Goal: Communication & Community: Answer question/provide support

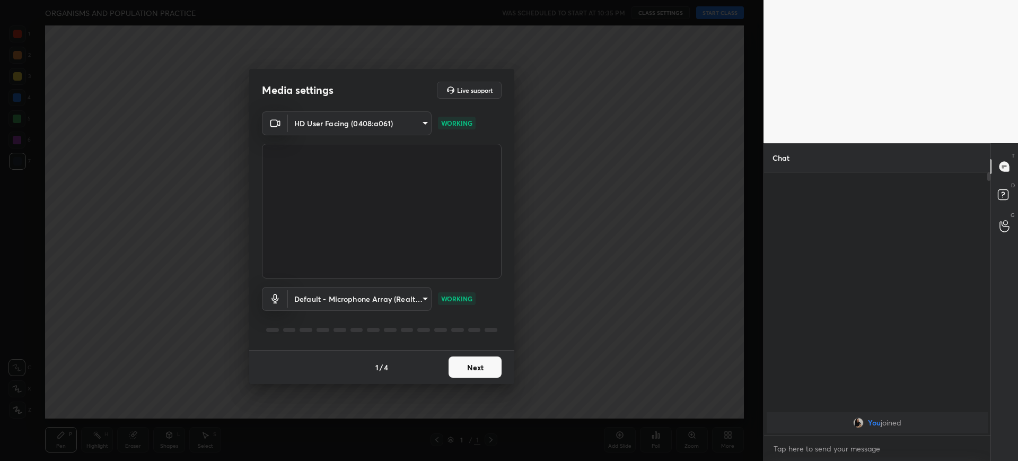
click at [473, 373] on button "Next" at bounding box center [475, 366] width 53 height 21
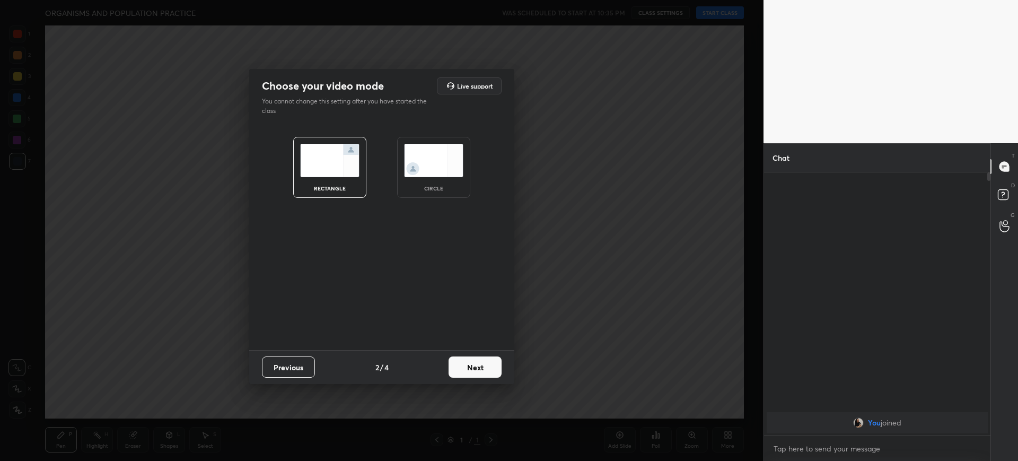
click at [475, 367] on button "Next" at bounding box center [475, 366] width 53 height 21
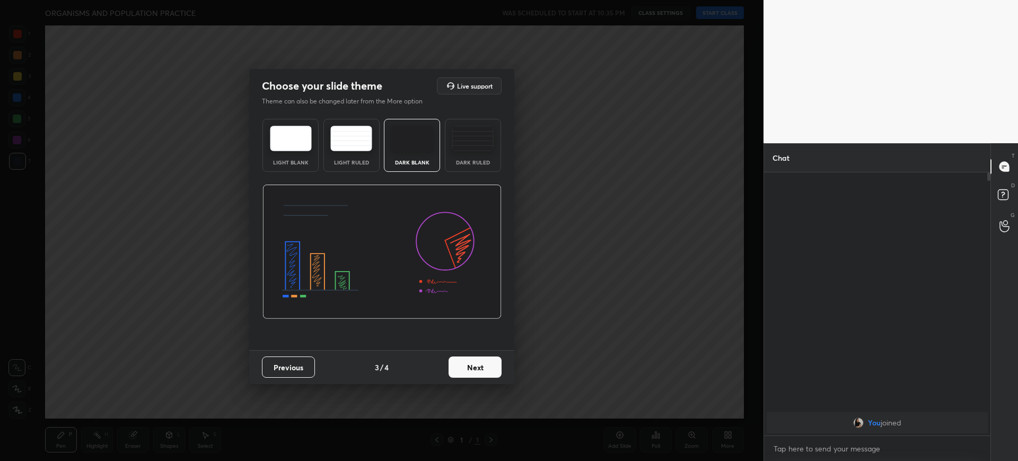
click at [485, 370] on button "Next" at bounding box center [475, 366] width 53 height 21
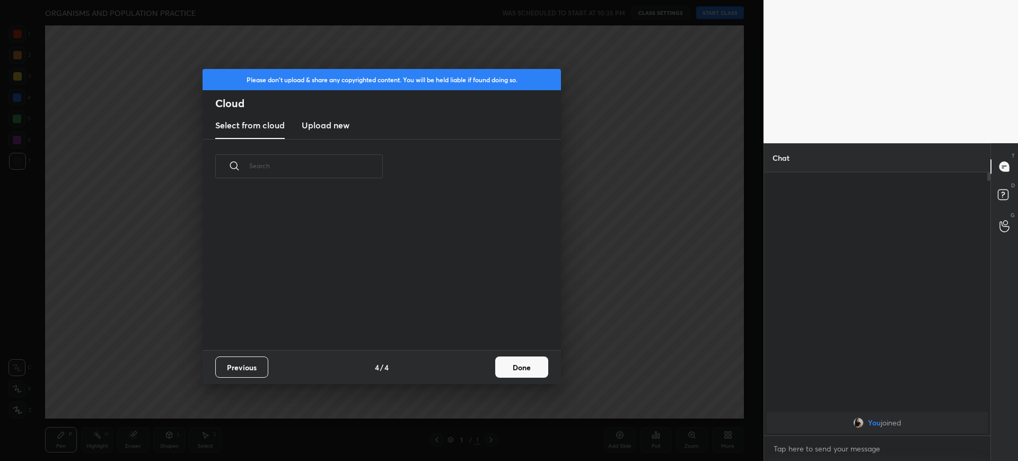
scroll to position [156, 340]
click at [508, 369] on button "Done" at bounding box center [521, 366] width 53 height 21
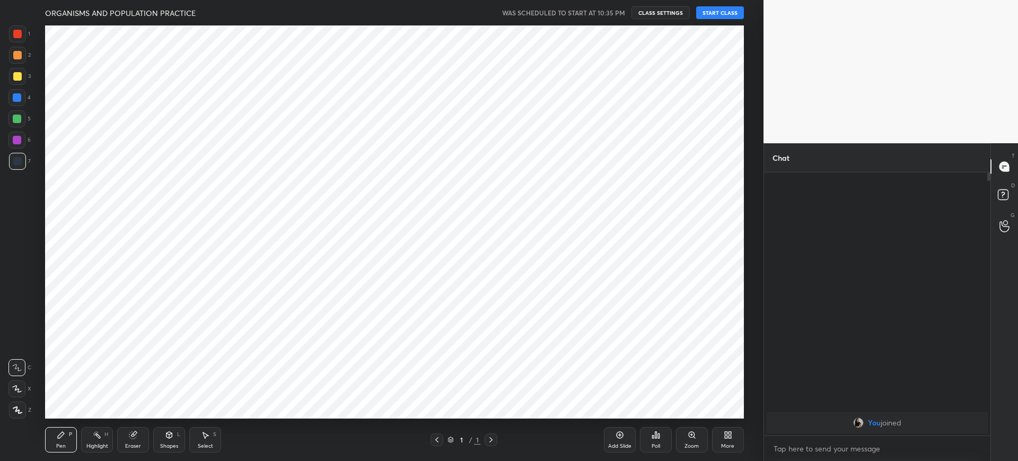
click at [730, 15] on button "START CLASS" at bounding box center [720, 12] width 48 height 13
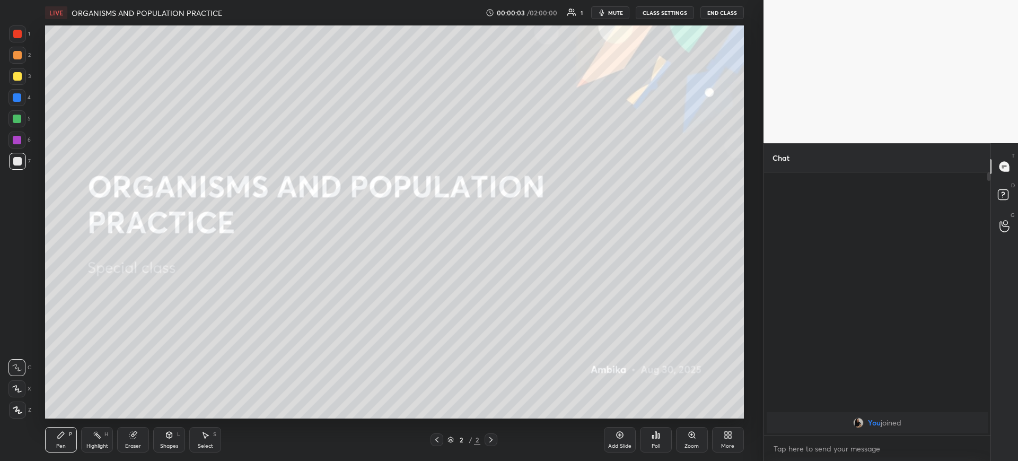
click at [732, 437] on icon at bounding box center [728, 435] width 8 height 8
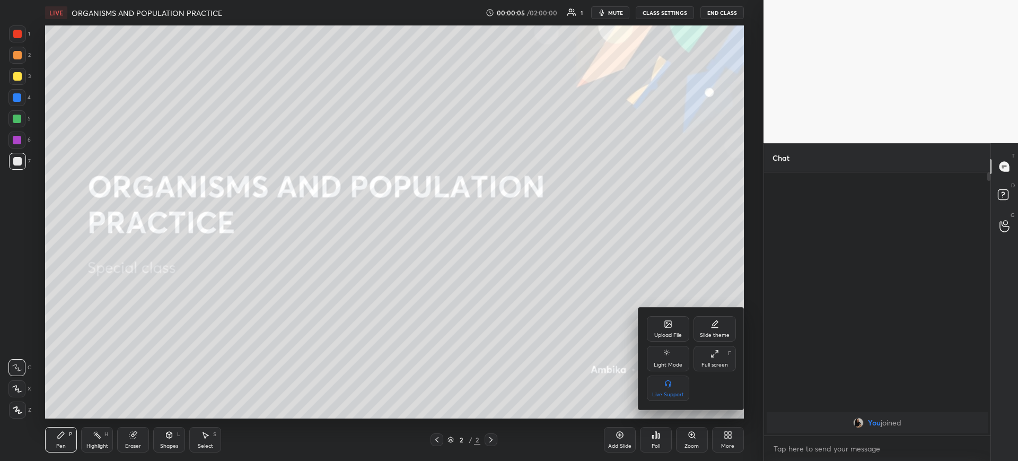
click at [672, 327] on div "Upload File" at bounding box center [668, 328] width 42 height 25
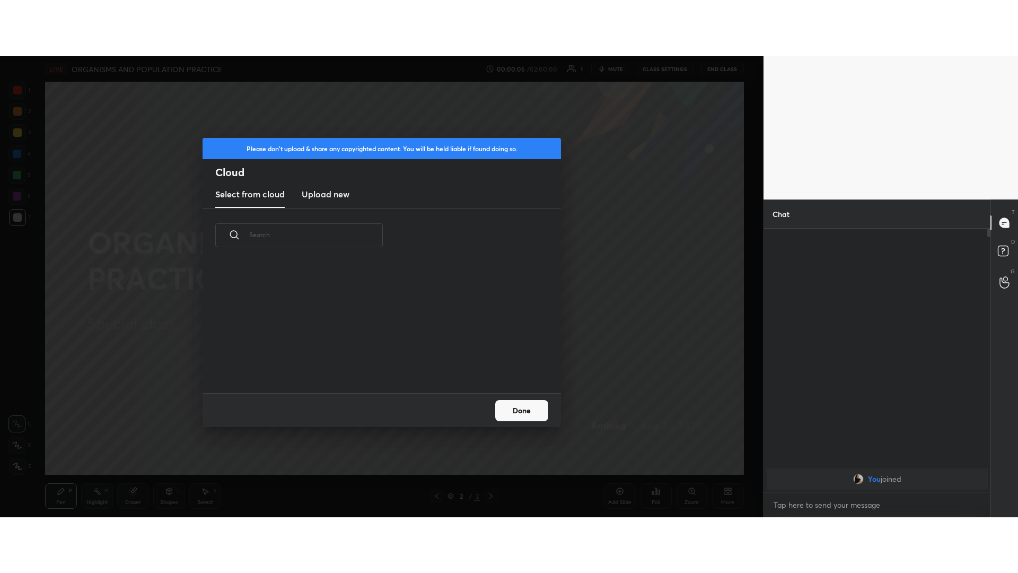
scroll to position [130, 340]
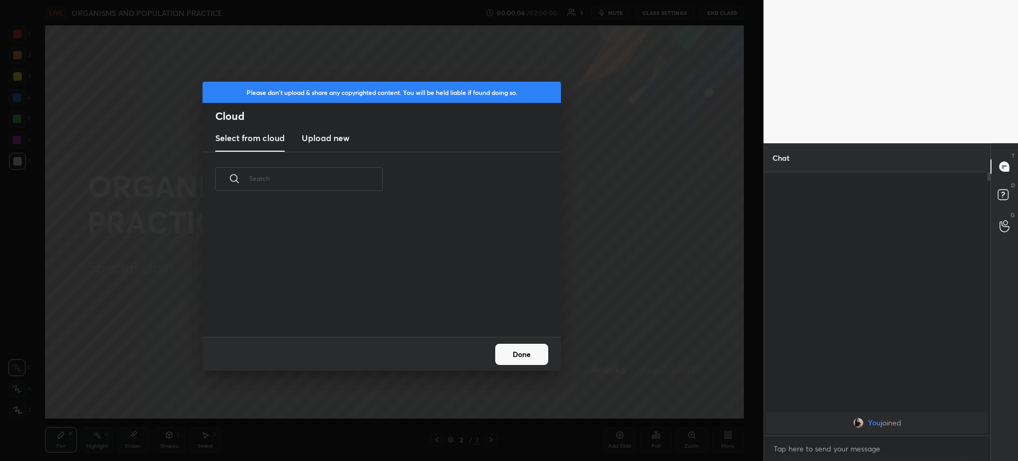
click at [318, 137] on h3 "Upload new" at bounding box center [326, 138] width 48 height 13
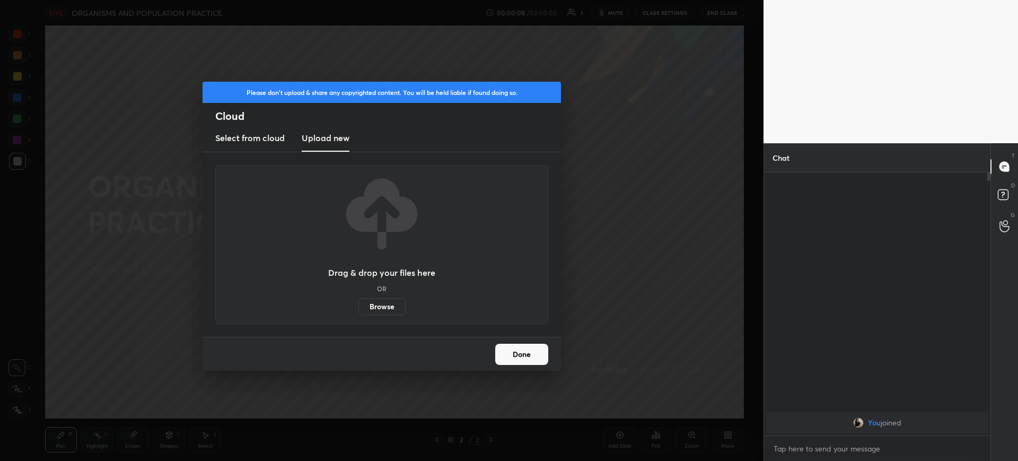
click at [372, 306] on label "Browse" at bounding box center [381, 306] width 47 height 17
click at [358, 306] on input "Browse" at bounding box center [358, 306] width 0 height 17
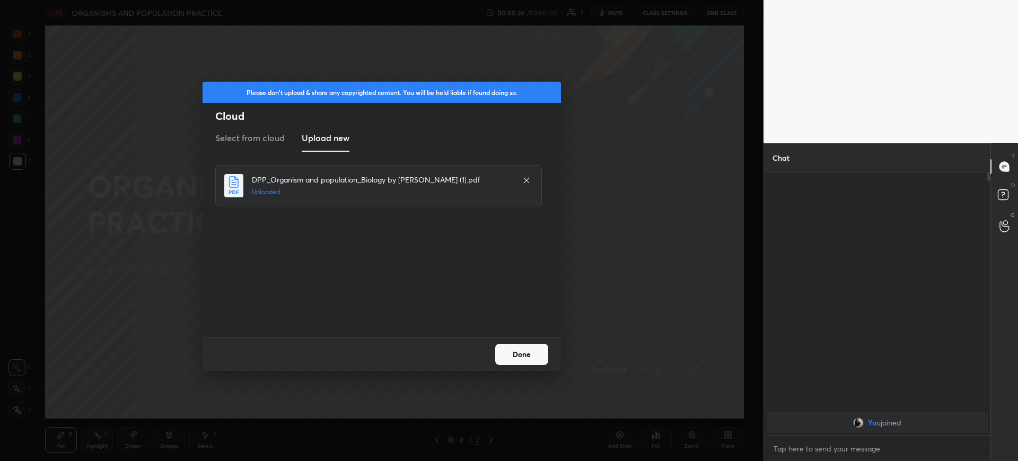
click at [531, 353] on button "Done" at bounding box center [521, 354] width 53 height 21
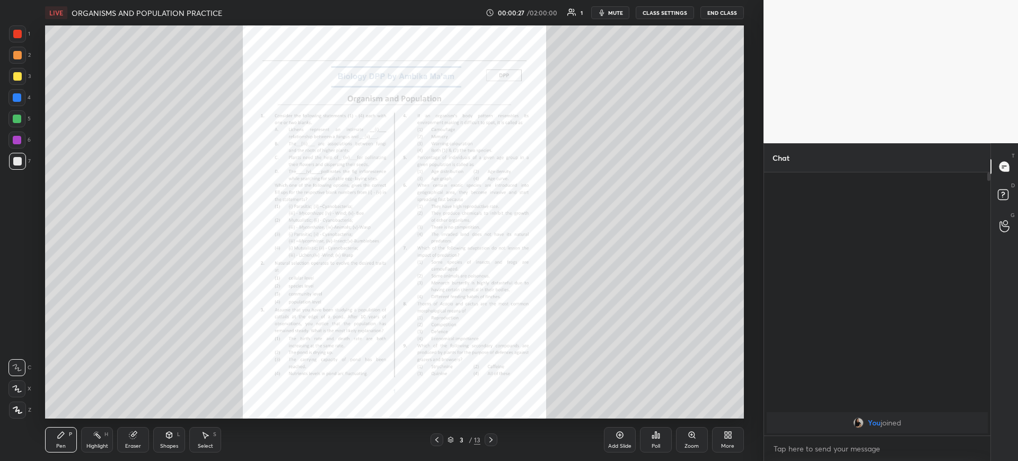
click at [435, 440] on icon at bounding box center [436, 439] width 3 height 5
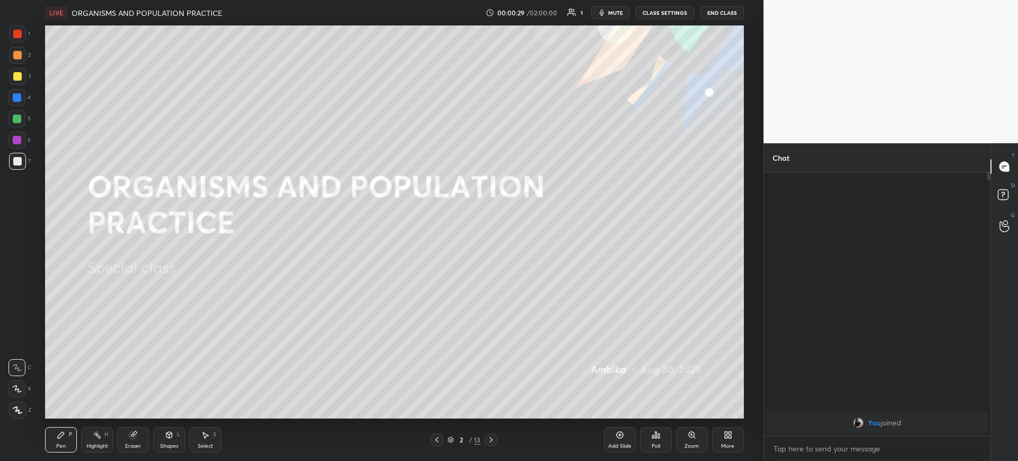
click at [582, 14] on div "1" at bounding box center [582, 12] width 2 height 5
click at [569, 13] on icon at bounding box center [571, 12] width 9 height 8
click at [724, 433] on icon at bounding box center [728, 435] width 8 height 8
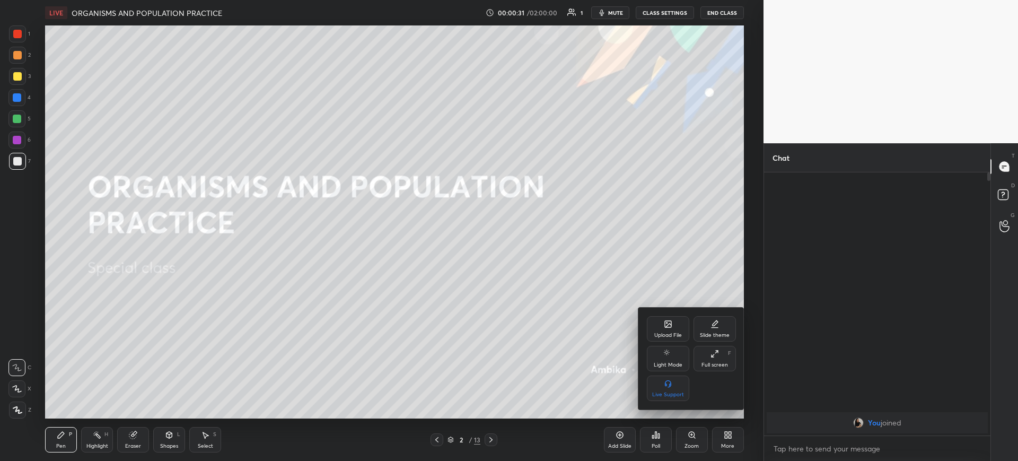
click at [712, 352] on icon at bounding box center [715, 353] width 8 height 8
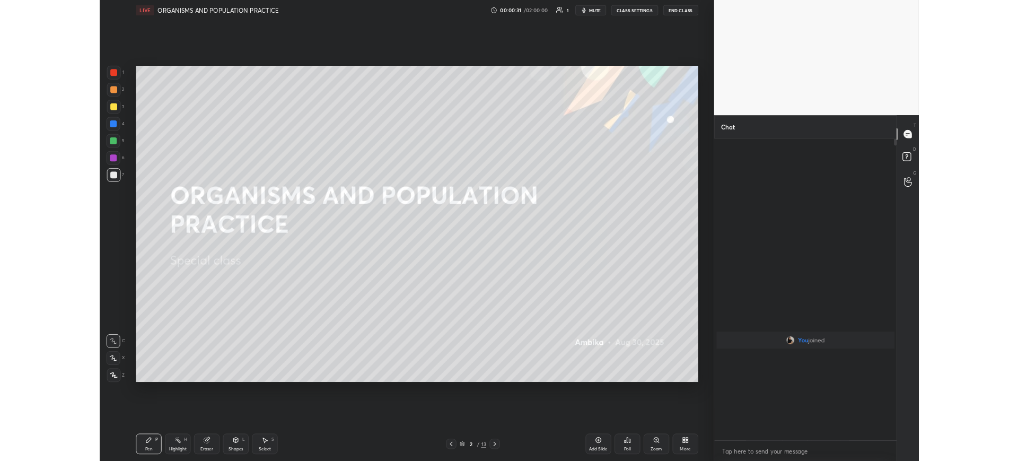
scroll to position [397, 223]
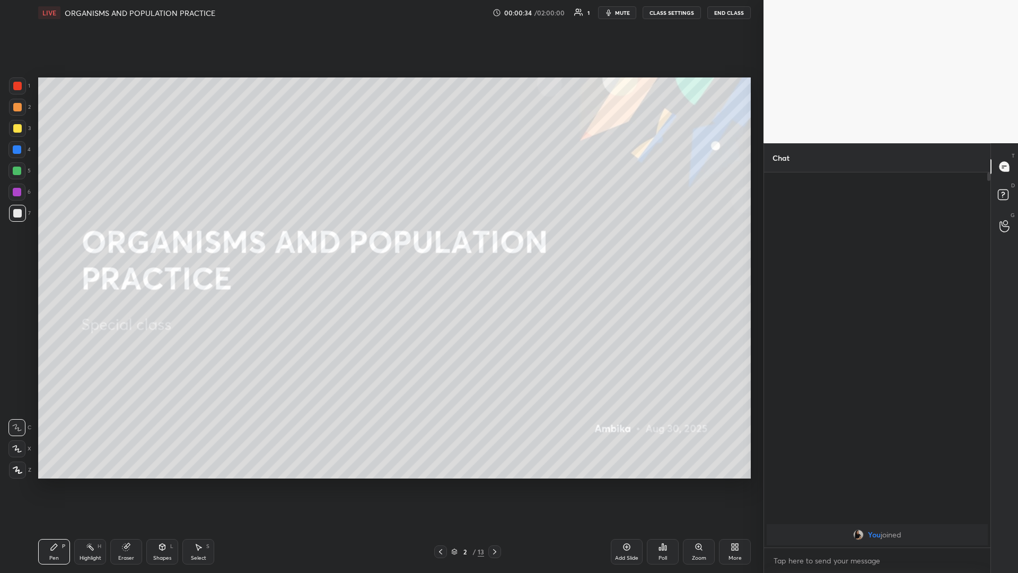
click at [15, 92] on div at bounding box center [17, 85] width 17 height 17
click at [172, 460] on div "L" at bounding box center [171, 546] width 3 height 5
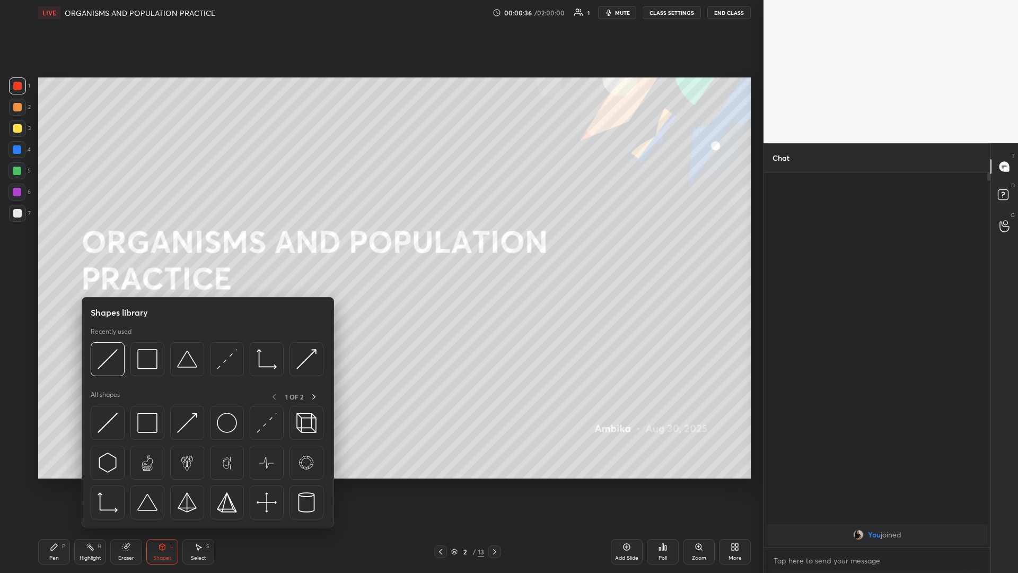
click at [166, 460] on div "Shapes L" at bounding box center [162, 551] width 32 height 25
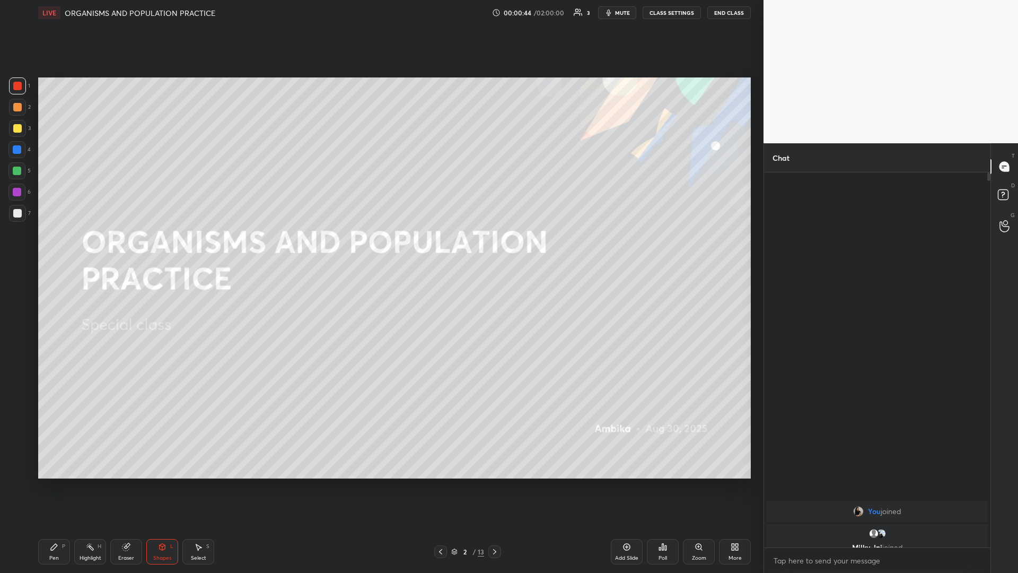
click at [106, 460] on div "Setting up your live class Poll for secs No correct answer Start poll" at bounding box center [394, 277] width 721 height 505
click at [158, 460] on icon at bounding box center [162, 546] width 8 height 8
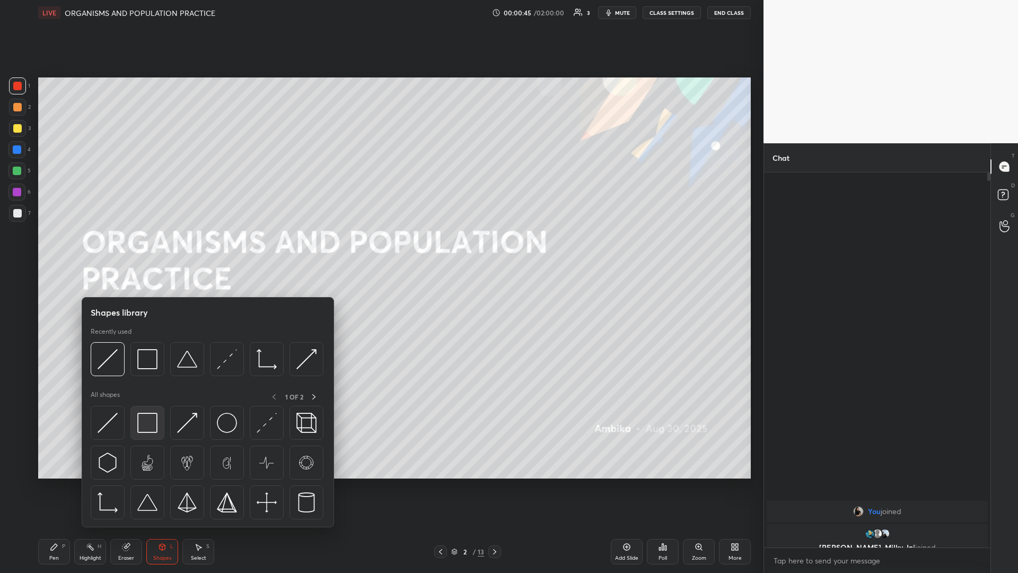
click at [145, 414] on img at bounding box center [147, 423] width 20 height 20
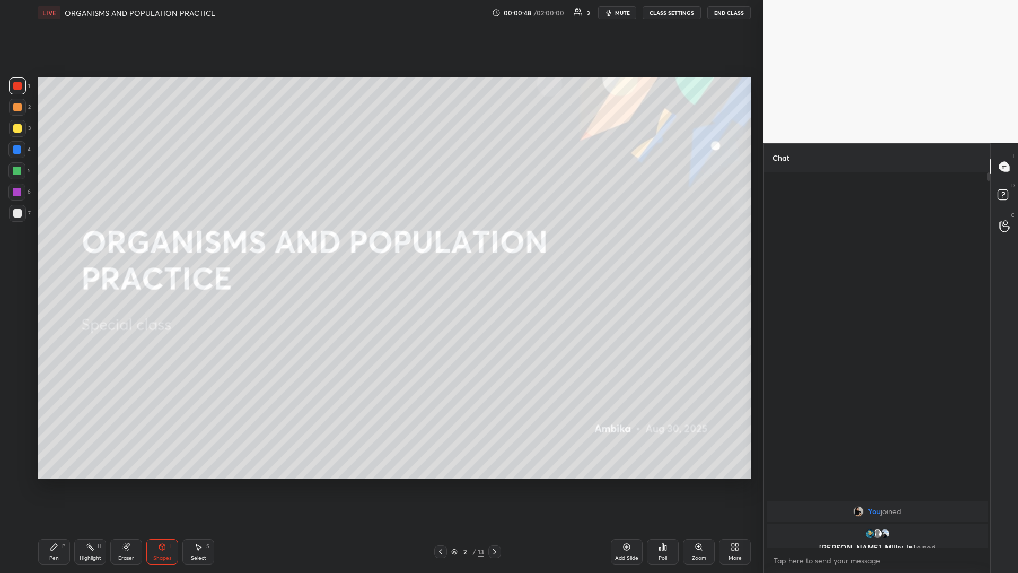
click at [16, 152] on div at bounding box center [17, 149] width 8 height 8
click at [491, 460] on icon at bounding box center [494, 551] width 8 height 8
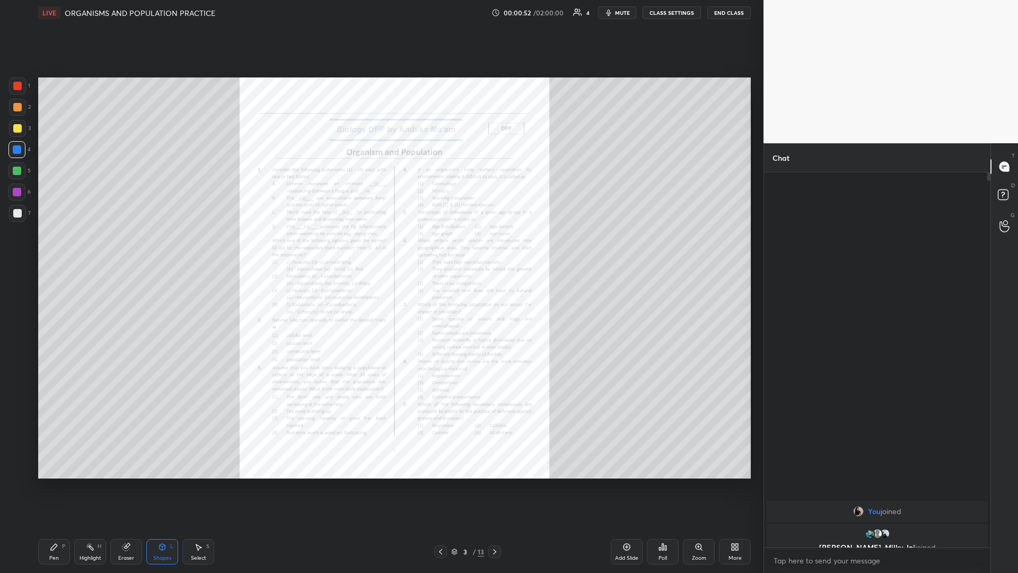
click at [989, 460] on div at bounding box center [987, 359] width 6 height 375
click at [1011, 173] on div at bounding box center [1004, 166] width 21 height 19
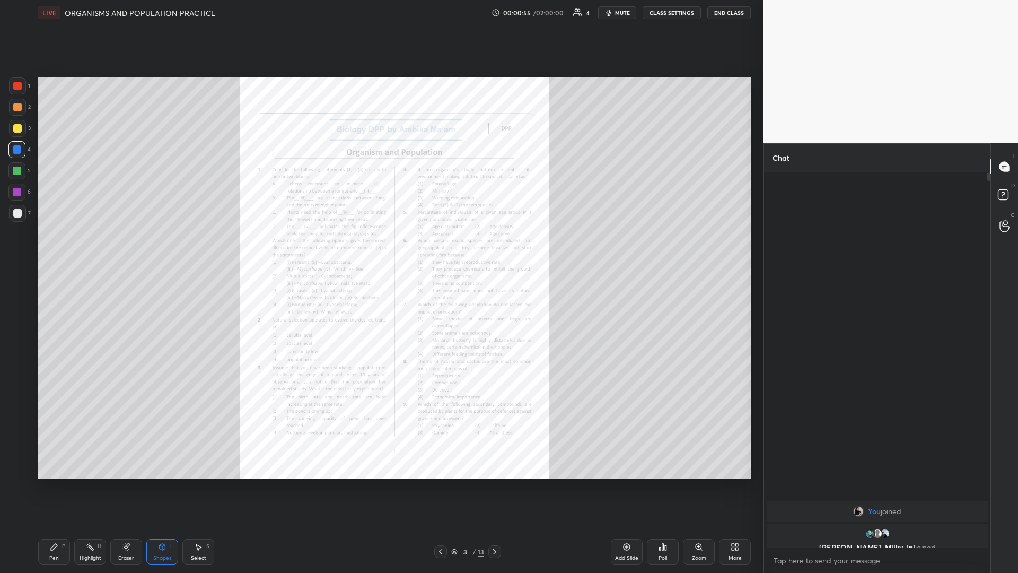
click at [703, 460] on div "Zoom" at bounding box center [699, 551] width 32 height 25
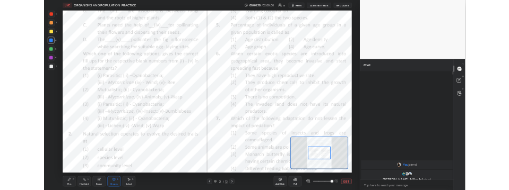
scroll to position [52632, 52303]
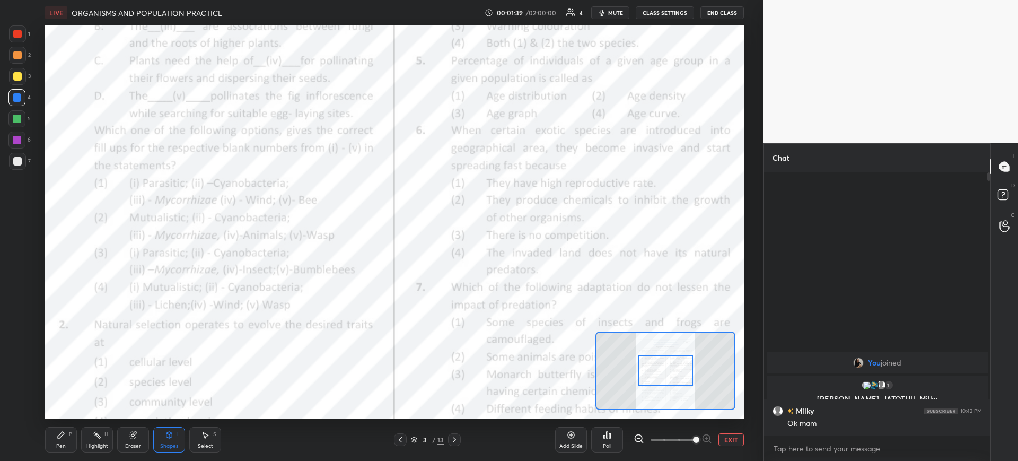
click at [987, 424] on div at bounding box center [987, 303] width 6 height 263
drag, startPoint x: 989, startPoint y: 175, endPoint x: 982, endPoint y: 273, distance: 98.4
click at [982, 273] on div "You joined 1 Kavya, [PERSON_NAME], Milky & 1 other joined Milky 10:42 PM Ok mam…" at bounding box center [877, 303] width 226 height 263
click at [987, 382] on div at bounding box center [987, 303] width 6 height 263
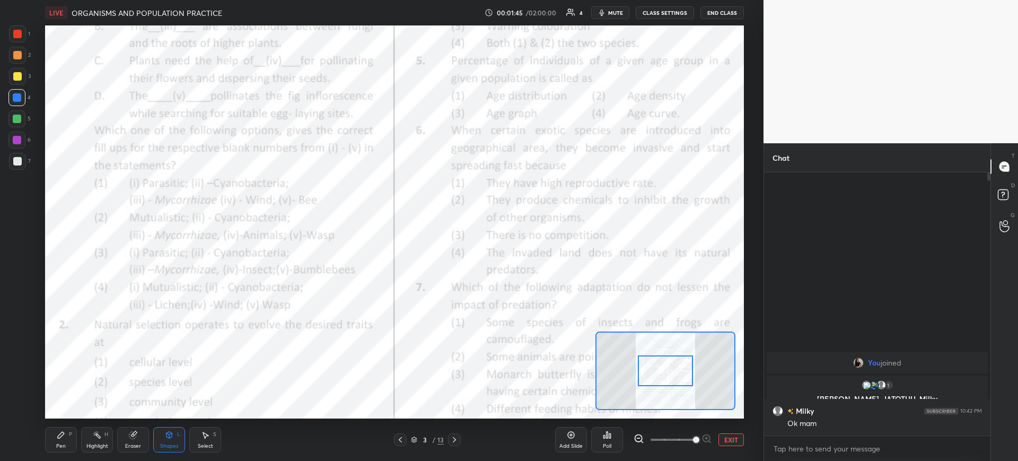
click at [987, 382] on div at bounding box center [987, 303] width 6 height 263
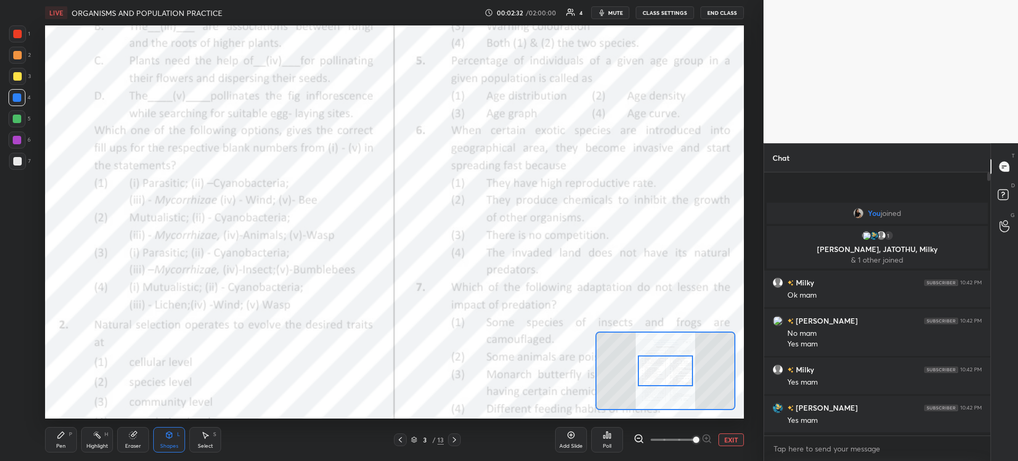
scroll to position [285, 223]
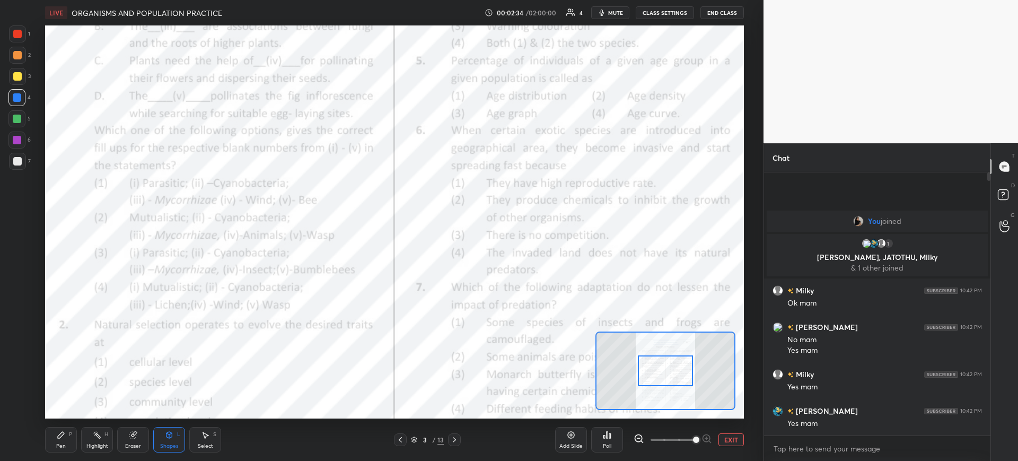
click at [811, 459] on div "x" at bounding box center [877, 448] width 226 height 25
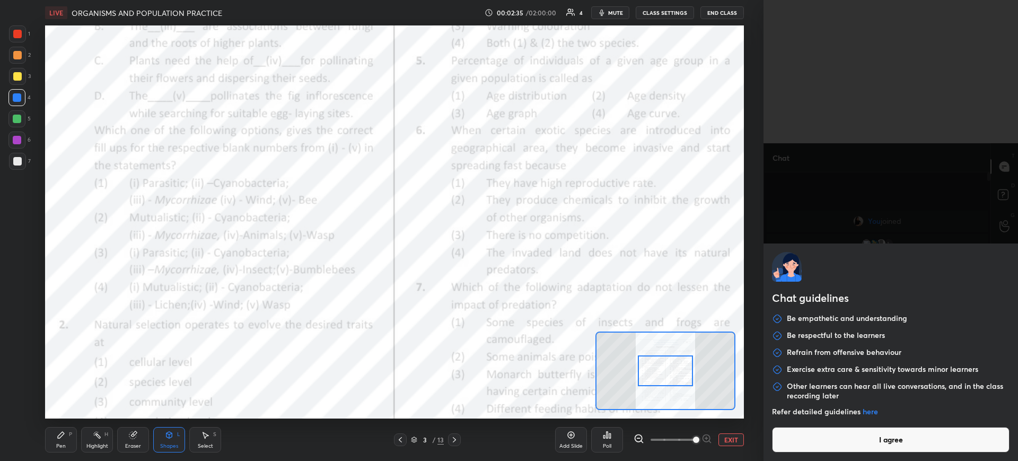
click at [812, 439] on button "I agree" at bounding box center [891, 439] width 238 height 25
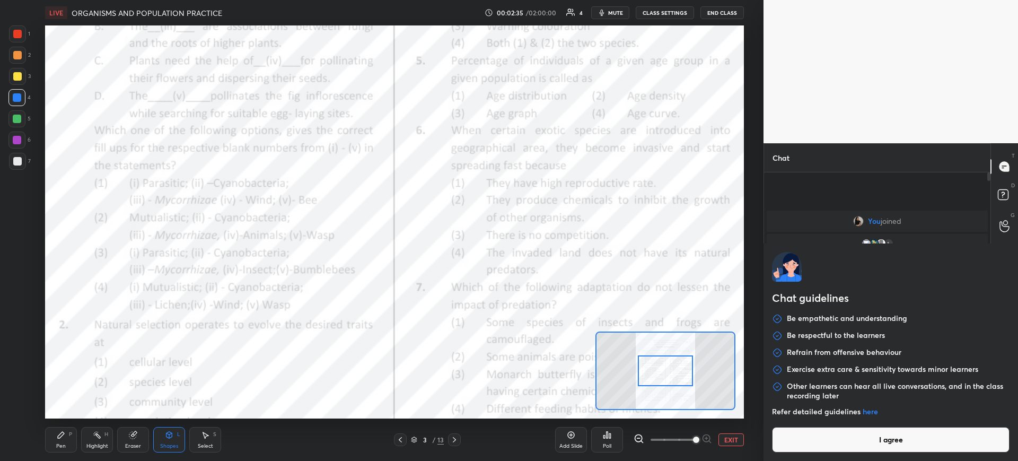
type textarea "x"
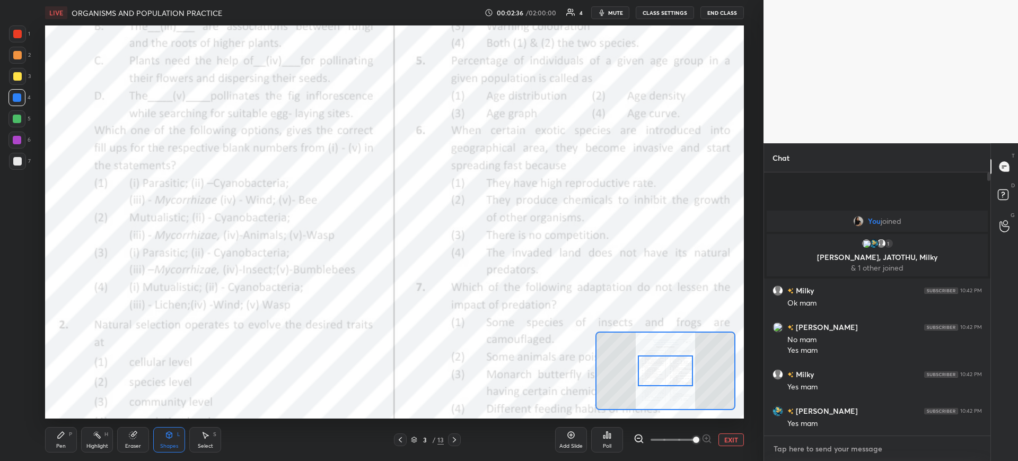
click at [812, 440] on textarea at bounding box center [877, 448] width 209 height 17
paste textarea "[URL][DOMAIN_NAME]"
type textarea "[URL][DOMAIN_NAME]"
type textarea "x"
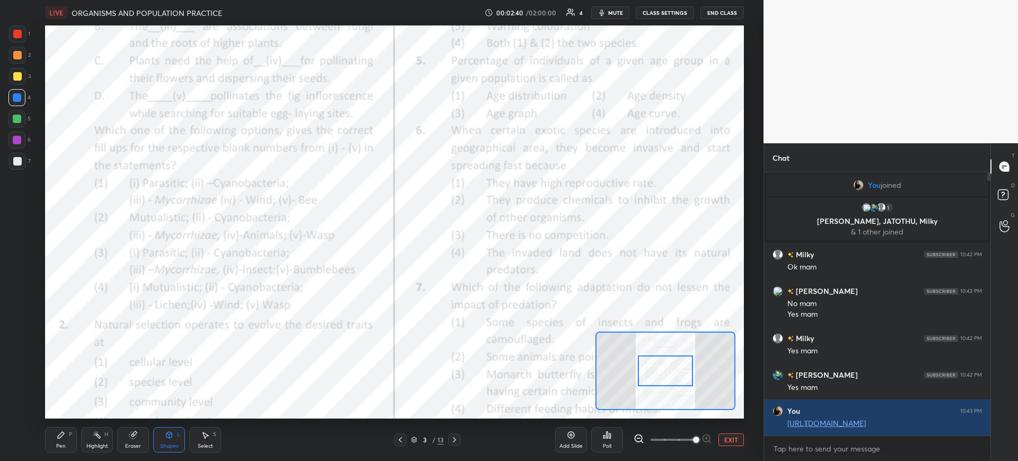
type textarea "x"
click at [989, 427] on div at bounding box center [987, 303] width 6 height 263
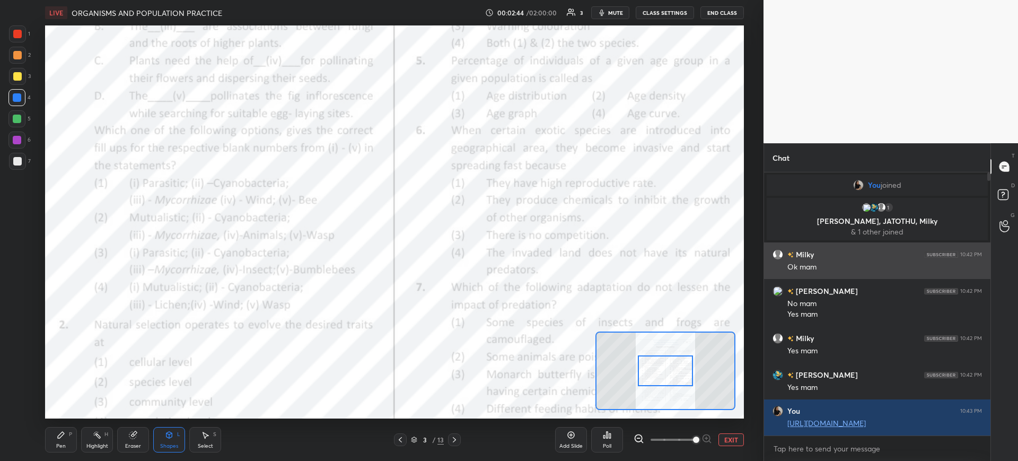
drag, startPoint x: 989, startPoint y: 178, endPoint x: 981, endPoint y: 250, distance: 72.6
click at [981, 250] on div "You joined 1 [PERSON_NAME], [PERSON_NAME], Milky & 1 other joined Milky 10:42 P…" at bounding box center [877, 303] width 226 height 263
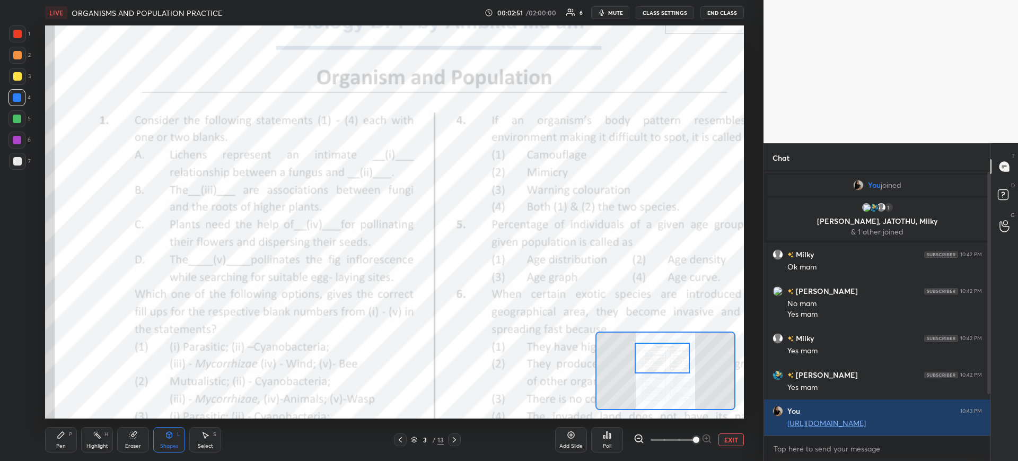
drag, startPoint x: 659, startPoint y: 377, endPoint x: 655, endPoint y: 364, distance: 13.1
click at [655, 364] on div at bounding box center [662, 358] width 55 height 31
click at [605, 443] on div "Poll" at bounding box center [607, 445] width 8 height 5
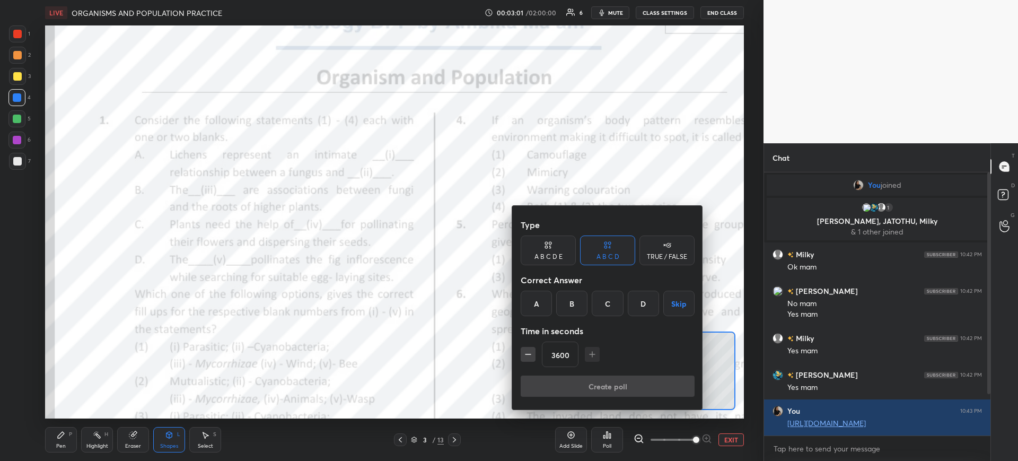
click at [572, 302] on div "B" at bounding box center [571, 303] width 31 height 25
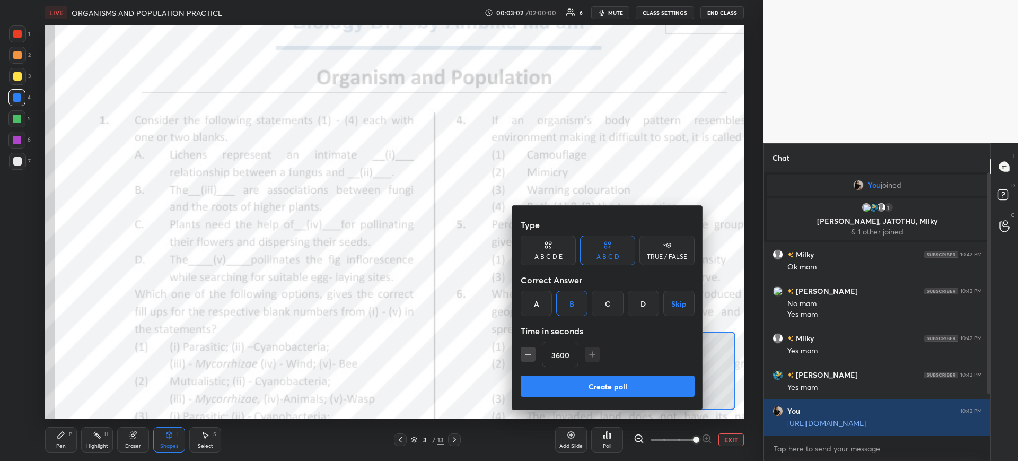
click at [569, 357] on input "3600" at bounding box center [560, 354] width 36 height 25
click at [582, 352] on icon "button" at bounding box center [582, 354] width 11 height 11
click at [583, 351] on icon "button" at bounding box center [582, 354] width 11 height 11
click at [583, 350] on icon "button" at bounding box center [582, 354] width 11 height 11
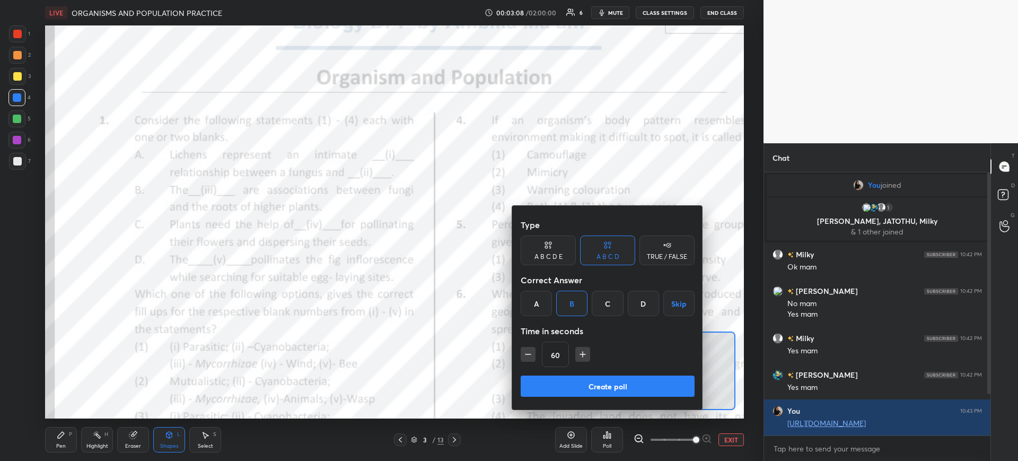
type input "75"
click at [596, 383] on button "Create poll" at bounding box center [608, 385] width 174 height 21
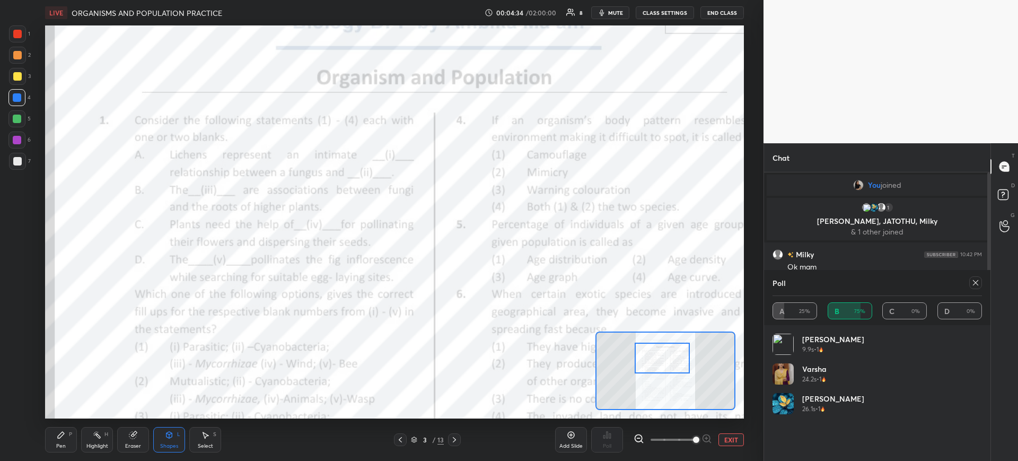
click at [990, 429] on div "T Messages (T) D Doubts (D) G Raise Hand (G)" at bounding box center [1004, 302] width 28 height 318
drag, startPoint x: 990, startPoint y: 242, endPoint x: 1018, endPoint y: 462, distance: 222.2
click at [1018, 0] on html "1 2 3 4 5 6 7 C X Z C X Z E E Erase all H H LIVE ORGANISMS AND POPULATION PRACT…" at bounding box center [509, 0] width 1018 height 0
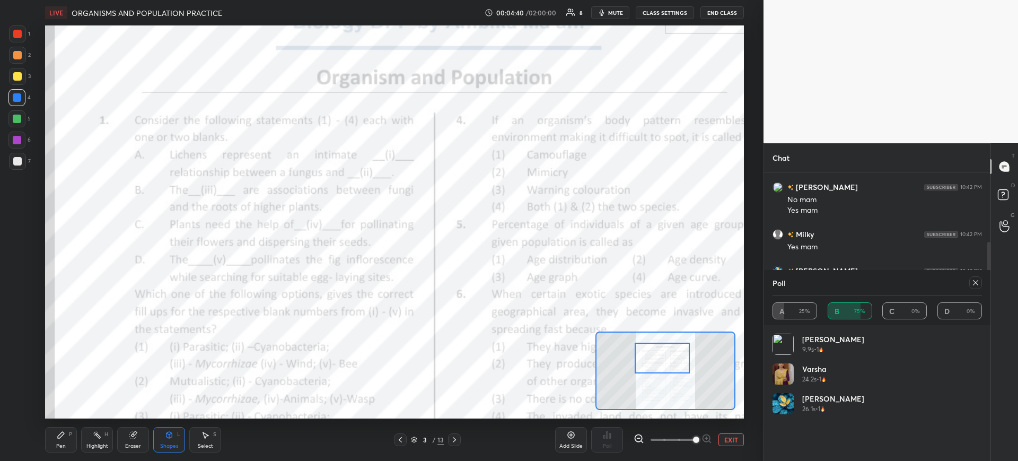
drag, startPoint x: 988, startPoint y: 227, endPoint x: 1013, endPoint y: 374, distance: 149.6
click at [1013, 374] on div "Chat 1 [PERSON_NAME], JATOTHU, Milky & 1 other joined Milky 10:42 PM Ok mam [PE…" at bounding box center [891, 302] width 255 height 318
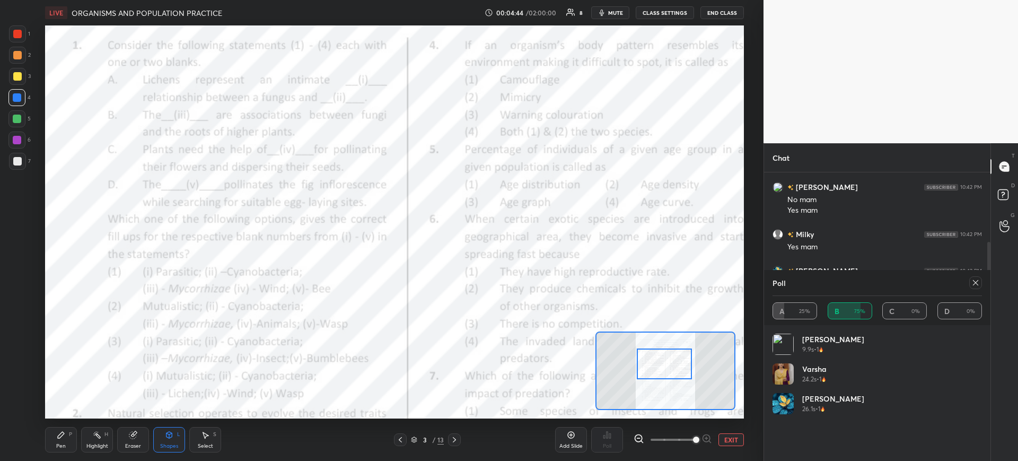
click at [647, 376] on div at bounding box center [664, 363] width 55 height 31
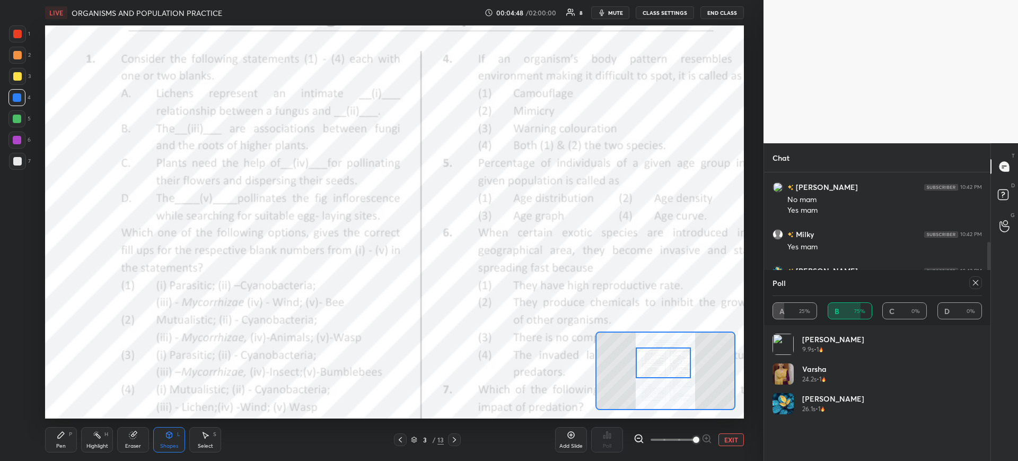
click at [28, 27] on div "1" at bounding box center [19, 33] width 21 height 17
click at [67, 439] on div "Pen P" at bounding box center [61, 439] width 32 height 25
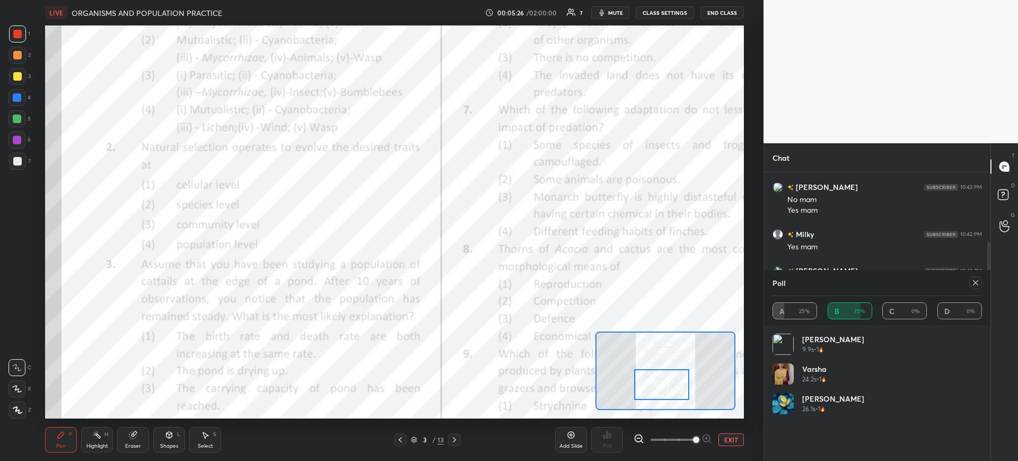
click at [975, 285] on icon at bounding box center [975, 282] width 8 height 8
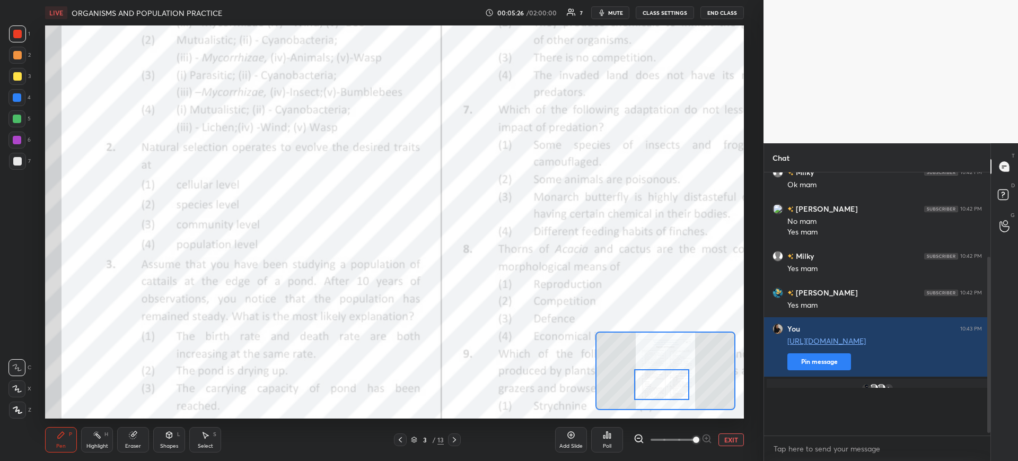
scroll to position [49, 0]
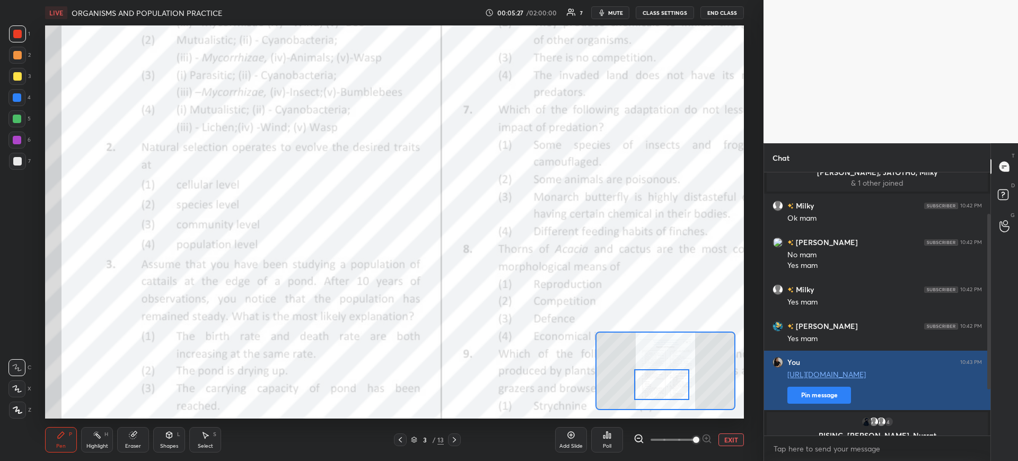
click at [821, 393] on button "Pin message" at bounding box center [819, 395] width 64 height 17
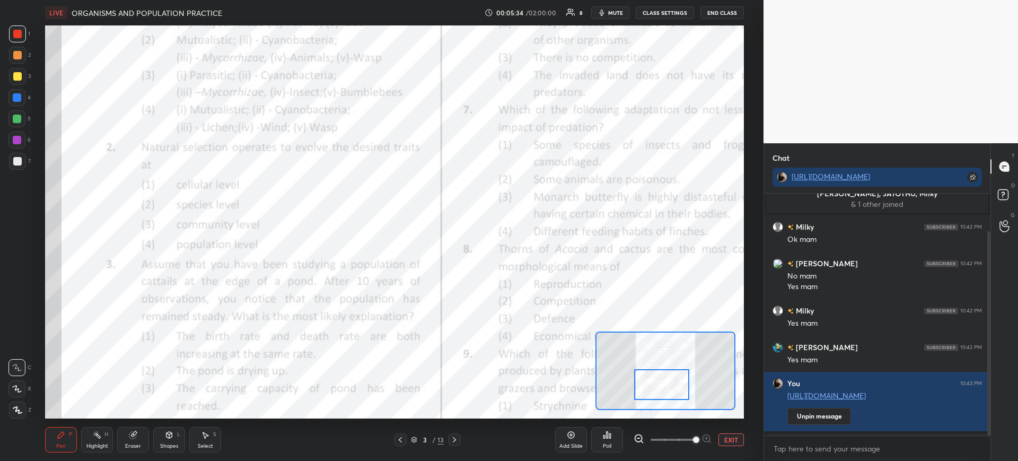
click at [608, 435] on icon at bounding box center [607, 435] width 2 height 6
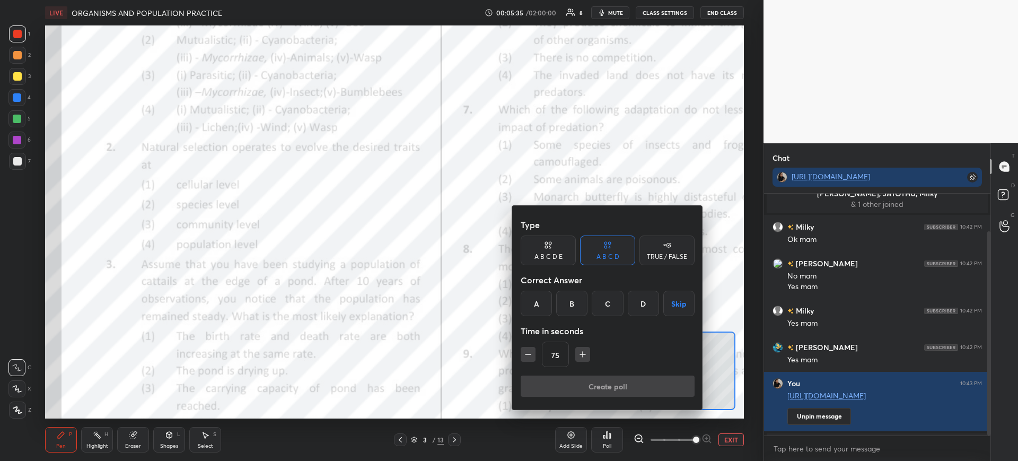
click at [637, 296] on div "D" at bounding box center [643, 303] width 31 height 25
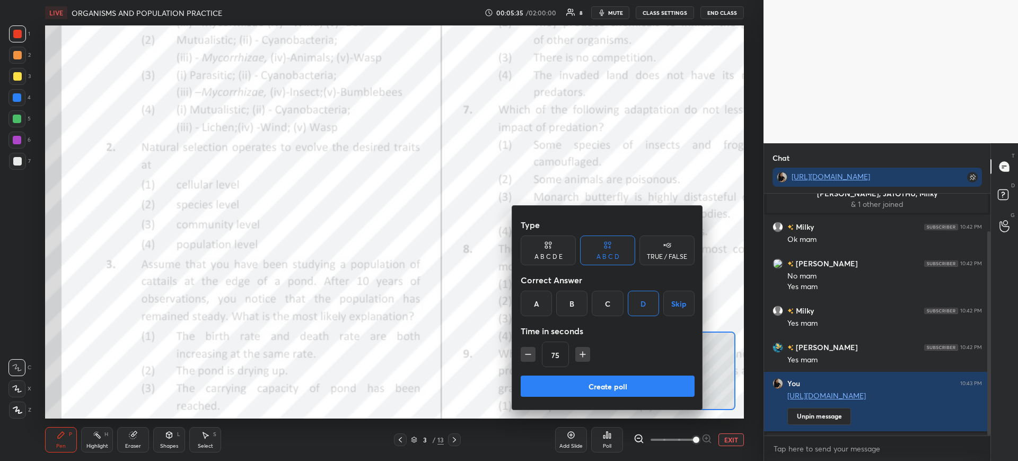
click at [619, 384] on button "Create poll" at bounding box center [608, 385] width 174 height 21
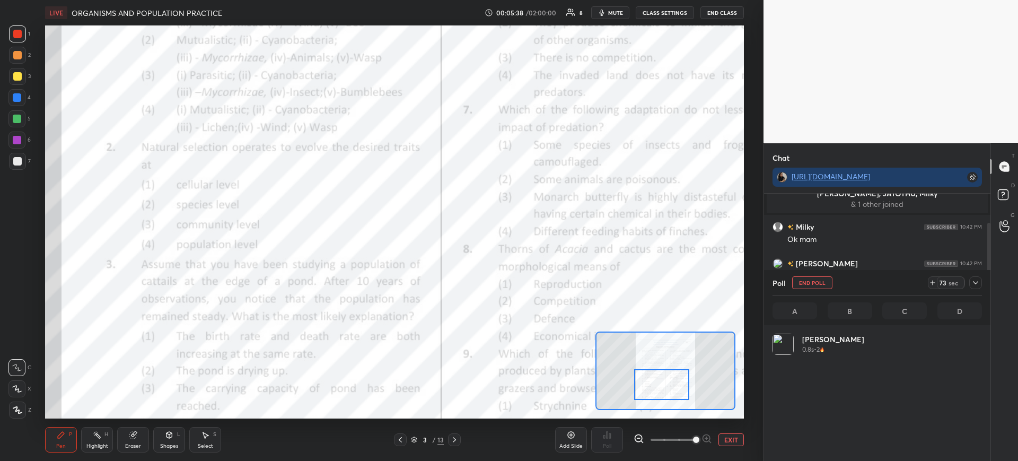
scroll to position [124, 206]
click at [613, 12] on span "mute" at bounding box center [615, 12] width 15 height 7
click at [14, 102] on div at bounding box center [16, 97] width 17 height 17
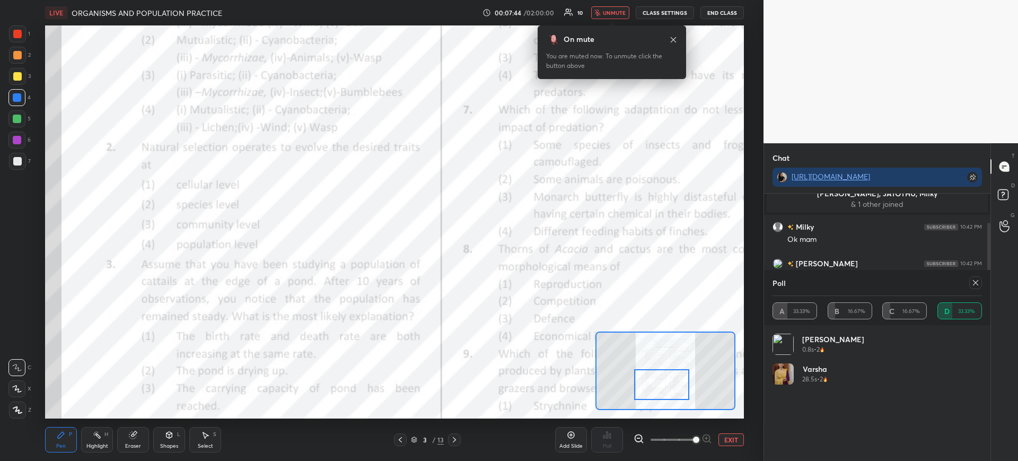
click at [607, 13] on span "unmute" at bounding box center [614, 12] width 23 height 7
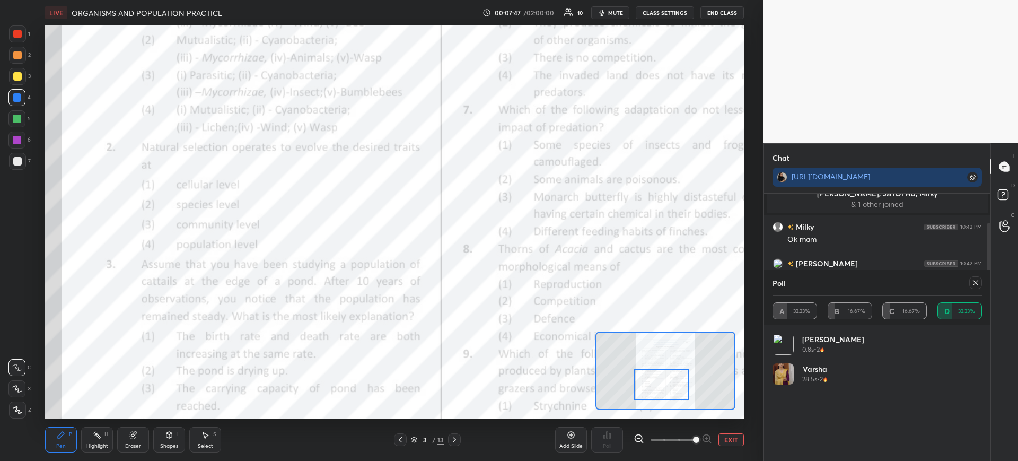
click at [987, 348] on div "[PERSON_NAME] 0.8s • 2 [PERSON_NAME] 28.5s • 2" at bounding box center [877, 393] width 226 height 136
click at [985, 354] on div "[PERSON_NAME] 0.8s • 2 [PERSON_NAME] 28.5s • 2" at bounding box center [877, 393] width 226 height 136
click at [988, 353] on div "[PERSON_NAME] 0.8s • 2 [PERSON_NAME] 28.5s • 2" at bounding box center [877, 393] width 226 height 136
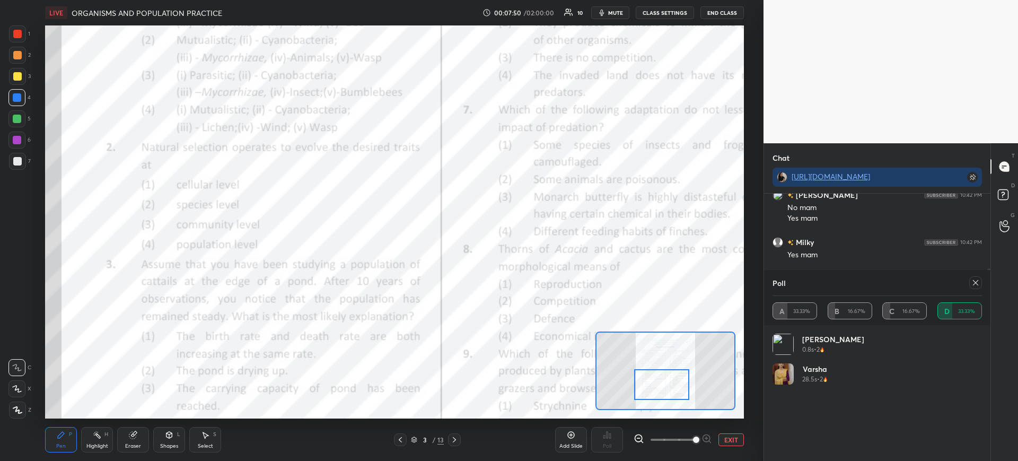
scroll to position [125, 0]
drag, startPoint x: 988, startPoint y: 237, endPoint x: 974, endPoint y: 492, distance: 255.0
click at [974, 0] on html "1 2 3 4 5 6 7 C X Z C X Z E E Erase all H H LIVE ORGANISMS AND POPULATION PRACT…" at bounding box center [509, 0] width 1018 height 0
click at [975, 287] on div at bounding box center [975, 282] width 13 height 13
type textarea "x"
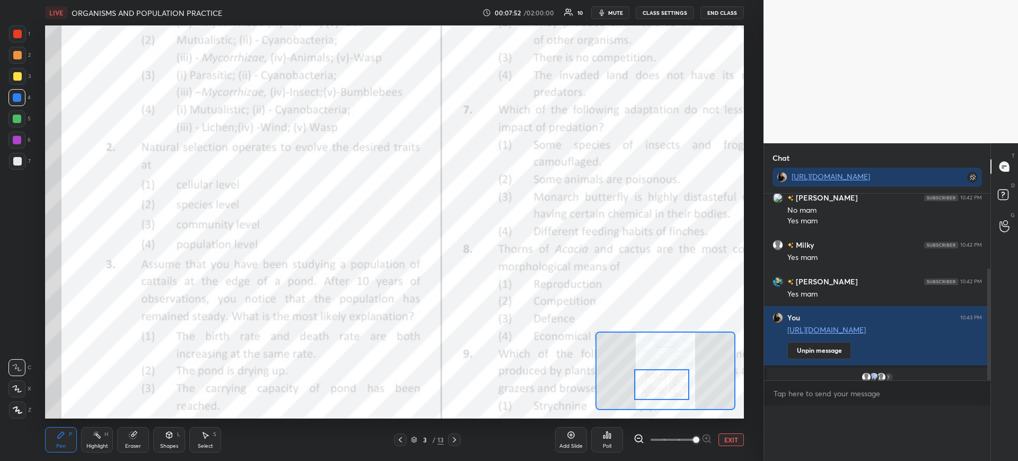
scroll to position [86, 0]
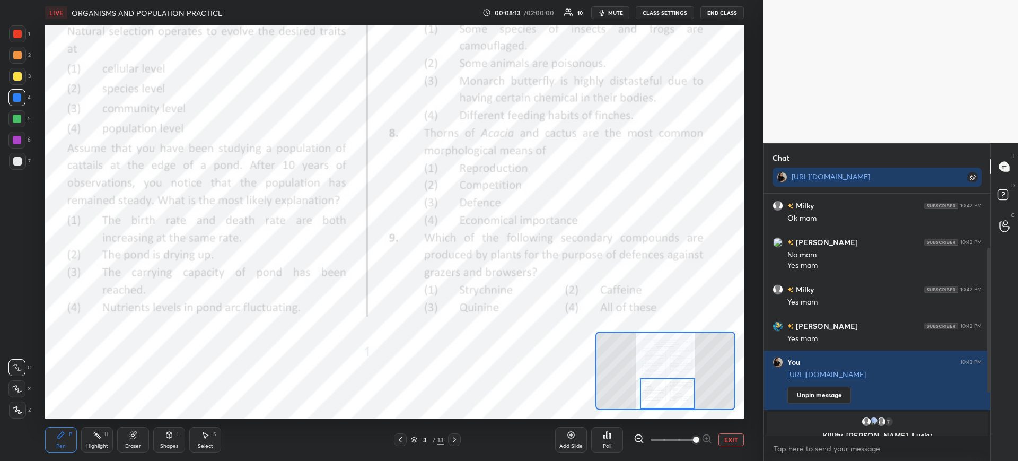
click at [612, 440] on div "Poll" at bounding box center [607, 439] width 32 height 25
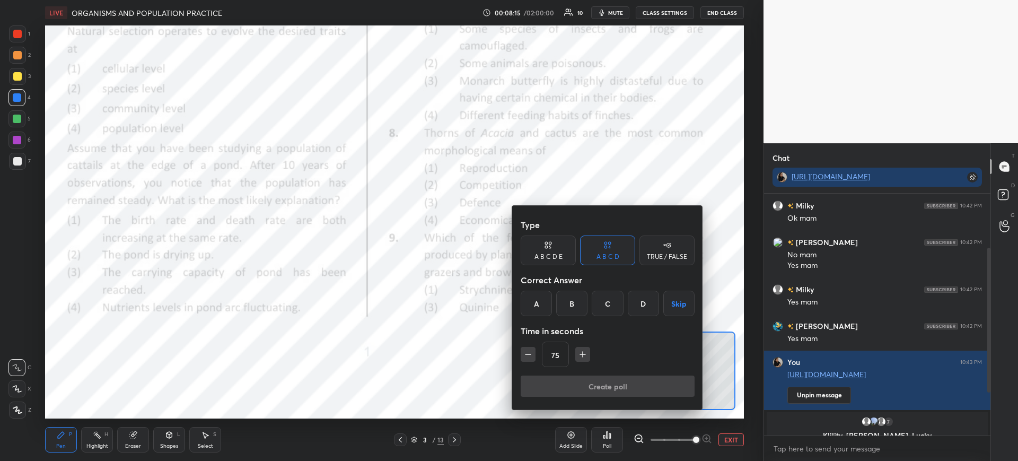
click at [534, 357] on button "button" at bounding box center [528, 354] width 15 height 15
type input "60"
click at [610, 304] on div "C" at bounding box center [607, 303] width 31 height 25
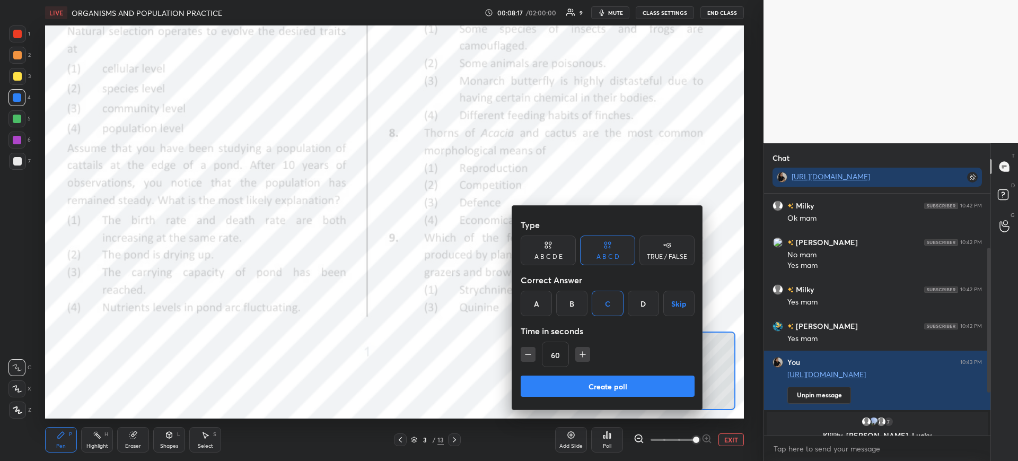
click at [600, 389] on button "Create poll" at bounding box center [608, 385] width 174 height 21
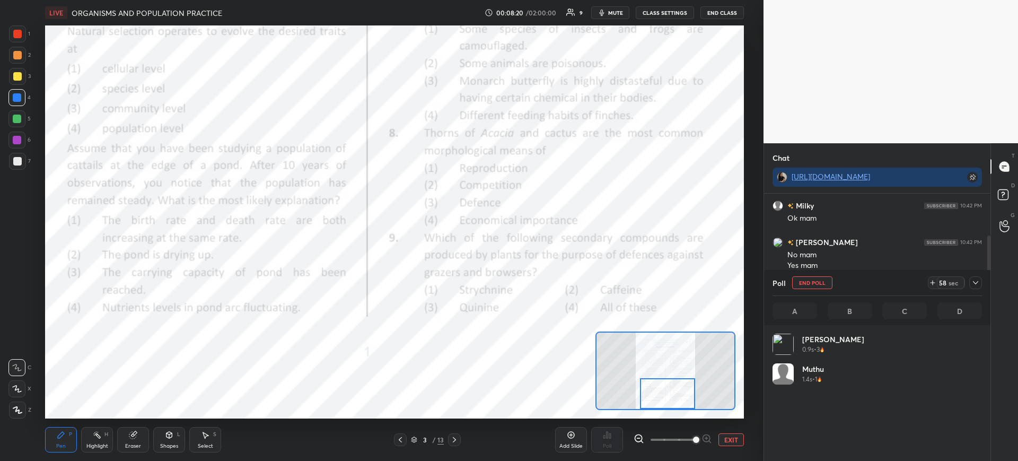
scroll to position [124, 206]
click at [617, 13] on span "mute" at bounding box center [615, 12] width 15 height 7
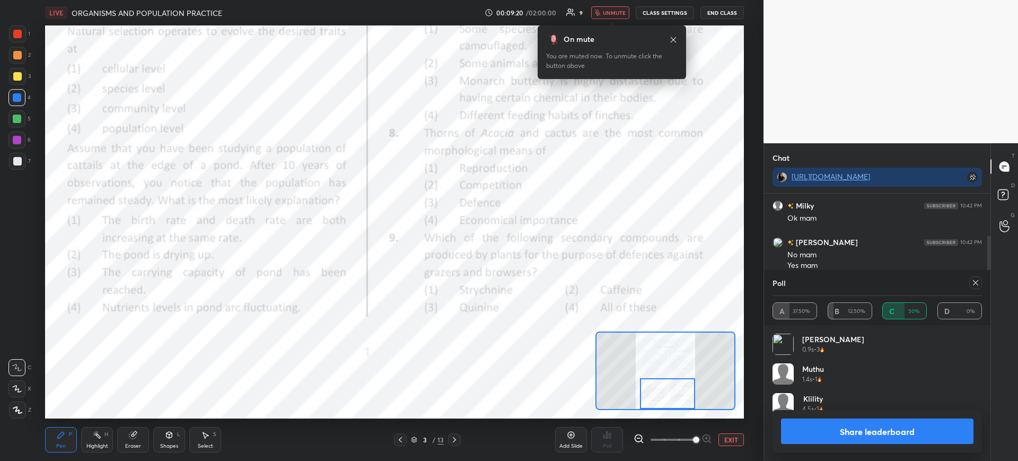
click at [857, 426] on button "Share leaderboard" at bounding box center [877, 430] width 192 height 25
type textarea "x"
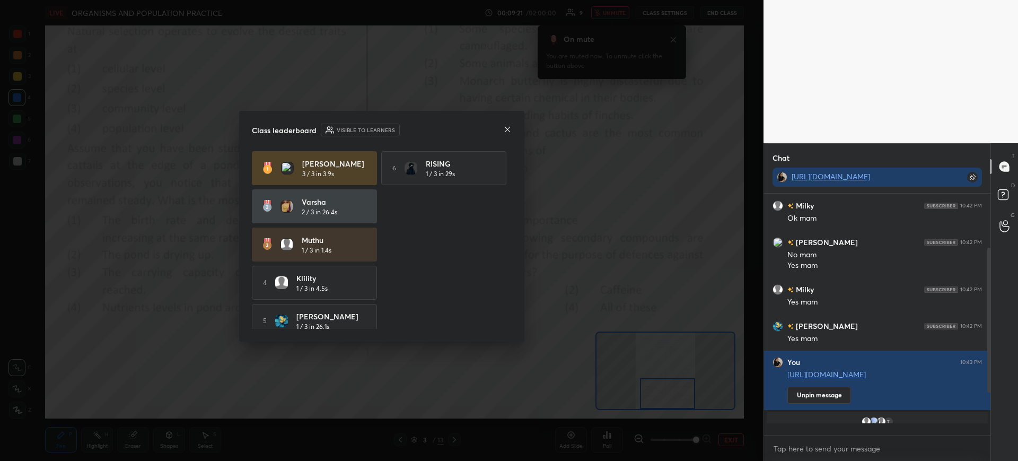
scroll to position [239, 223]
click at [505, 131] on icon at bounding box center [507, 129] width 8 height 8
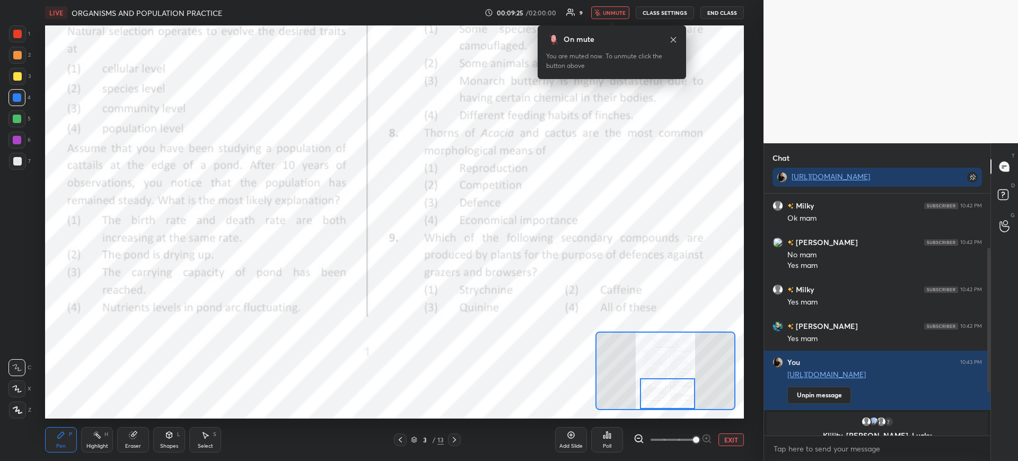
click at [618, 14] on span "unmute" at bounding box center [614, 12] width 23 height 7
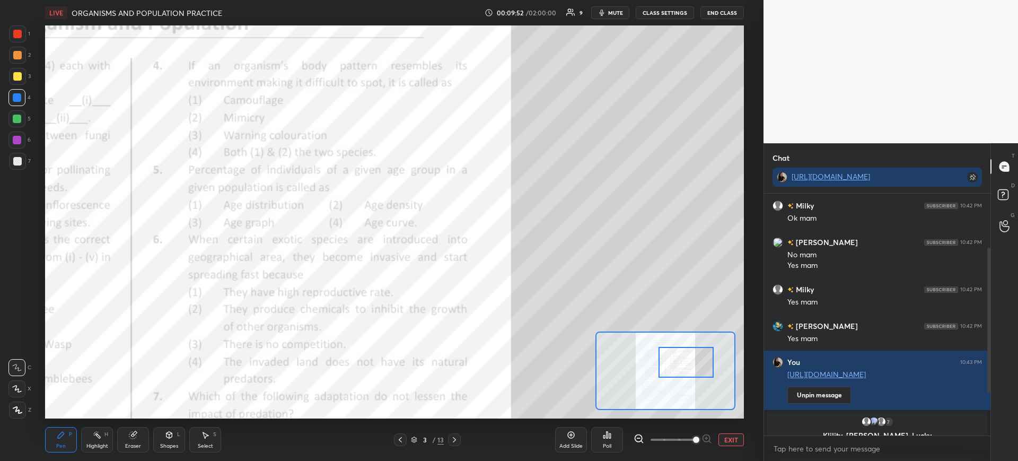
click at [606, 443] on div "Poll" at bounding box center [607, 445] width 8 height 5
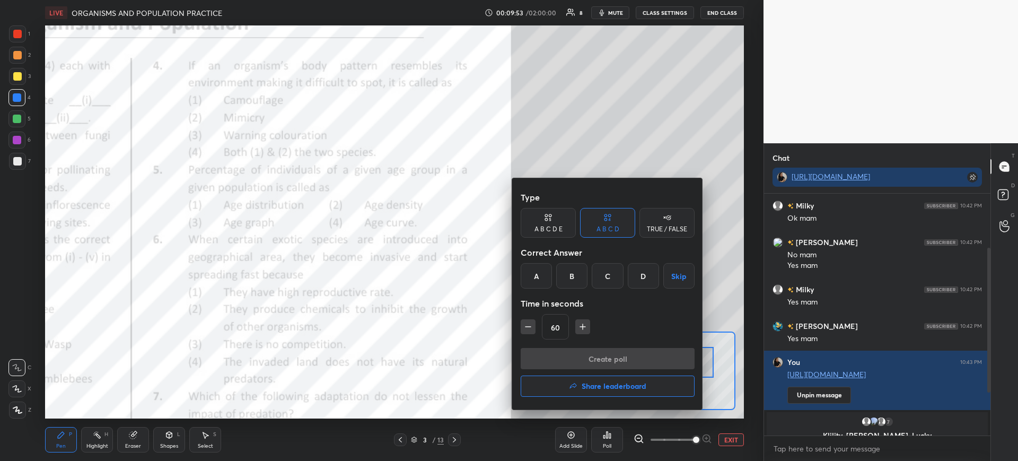
click at [536, 275] on div "A" at bounding box center [536, 275] width 31 height 25
click at [532, 329] on icon "button" at bounding box center [528, 326] width 11 height 11
click at [529, 329] on icon "button" at bounding box center [528, 326] width 11 height 11
type input "30"
click at [553, 353] on button "Create poll" at bounding box center [608, 358] width 174 height 21
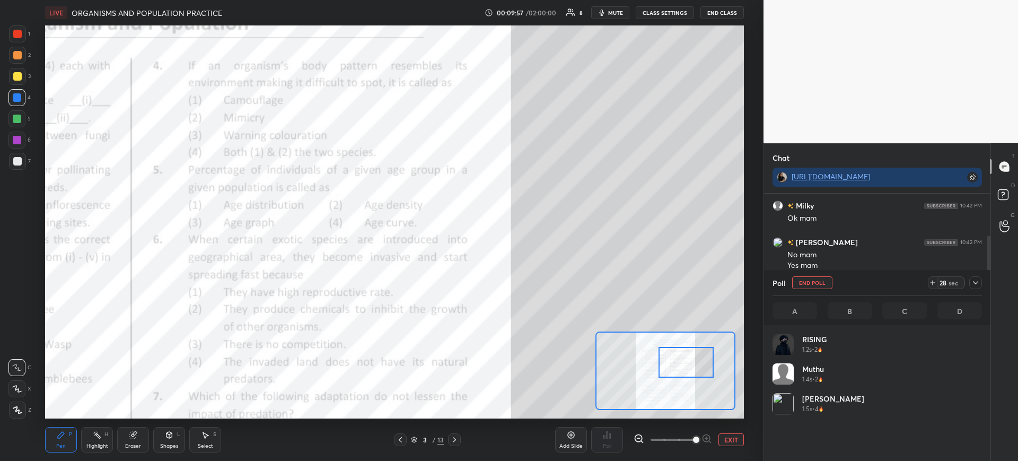
scroll to position [124, 206]
click at [612, 7] on button "mute" at bounding box center [610, 12] width 38 height 13
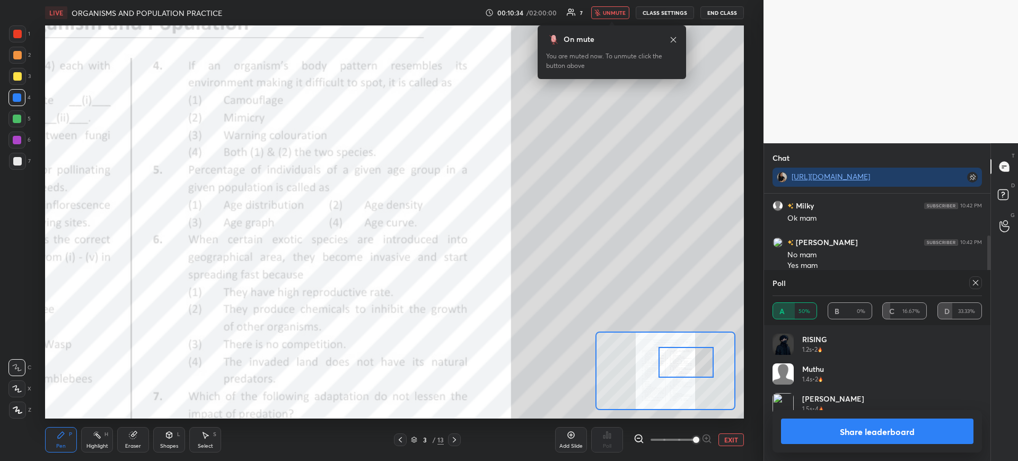
click at [833, 427] on button "Share leaderboard" at bounding box center [877, 430] width 192 height 25
type textarea "x"
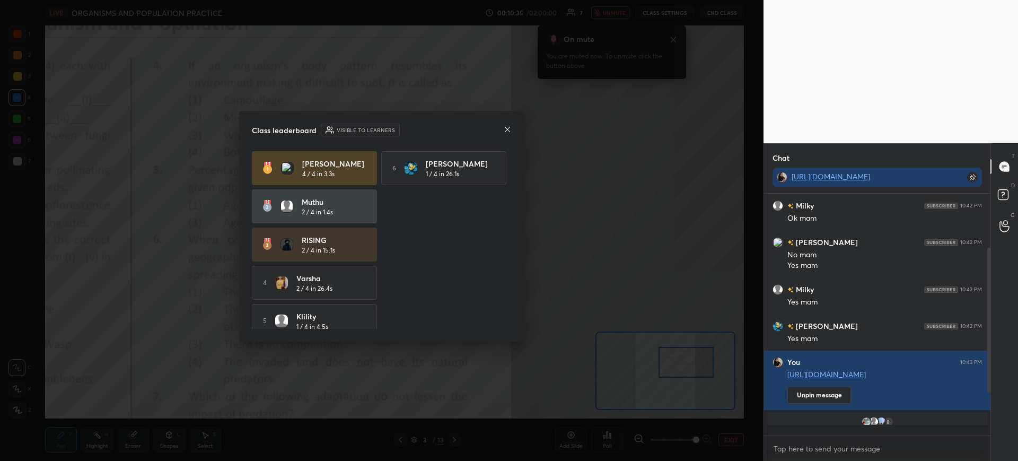
scroll to position [264, 223]
click at [511, 129] on icon at bounding box center [507, 129] width 8 height 8
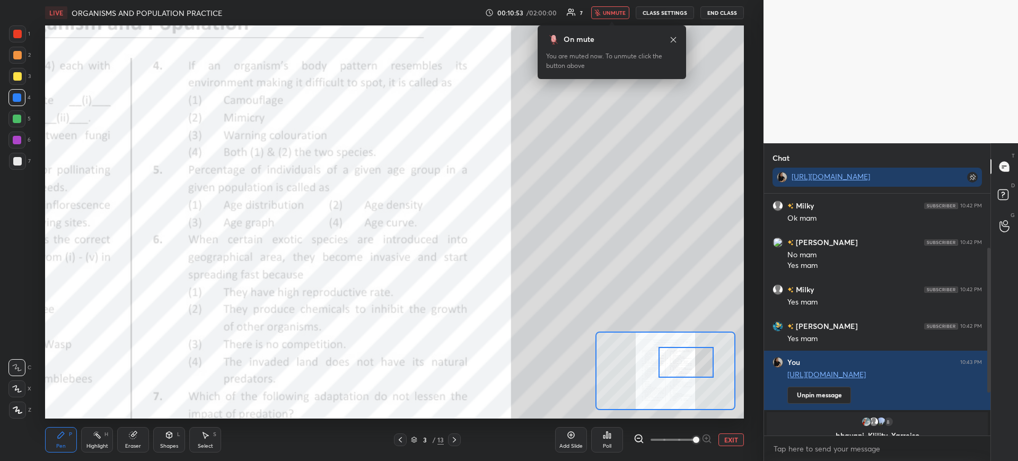
click at [611, 12] on span "unmute" at bounding box center [614, 12] width 23 height 7
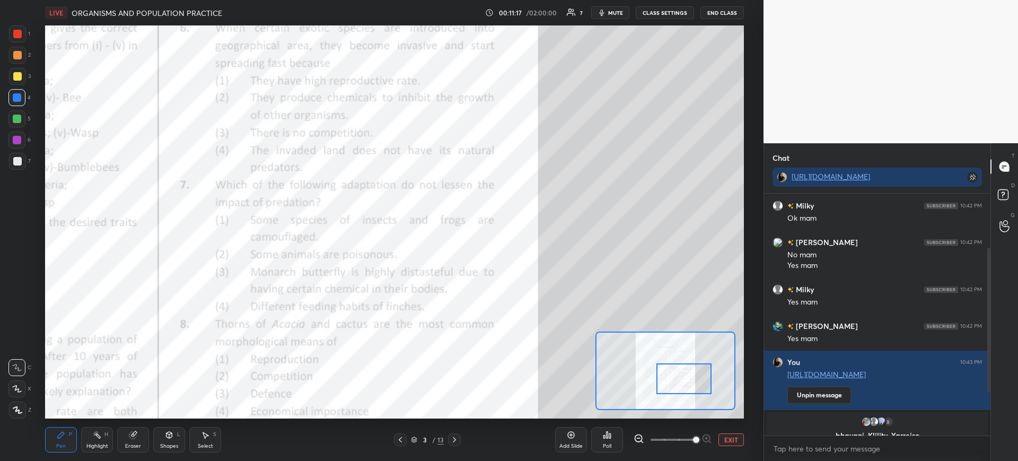
click at [612, 438] on div "Poll" at bounding box center [607, 439] width 32 height 25
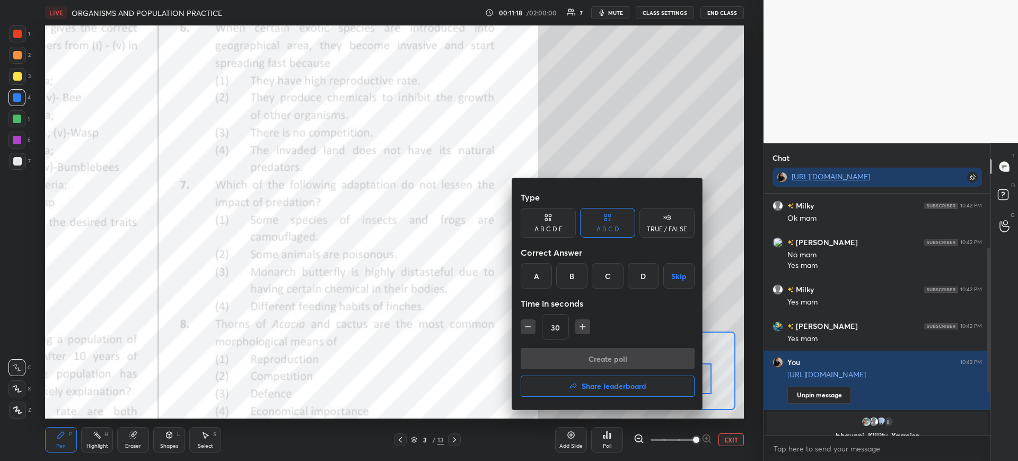
click at [637, 279] on div "D" at bounding box center [643, 275] width 31 height 25
click at [573, 326] on div "30" at bounding box center [608, 326] width 174 height 25
click at [581, 328] on icon "button" at bounding box center [582, 326] width 11 height 11
click at [586, 330] on icon "button" at bounding box center [582, 326] width 11 height 11
type input "60"
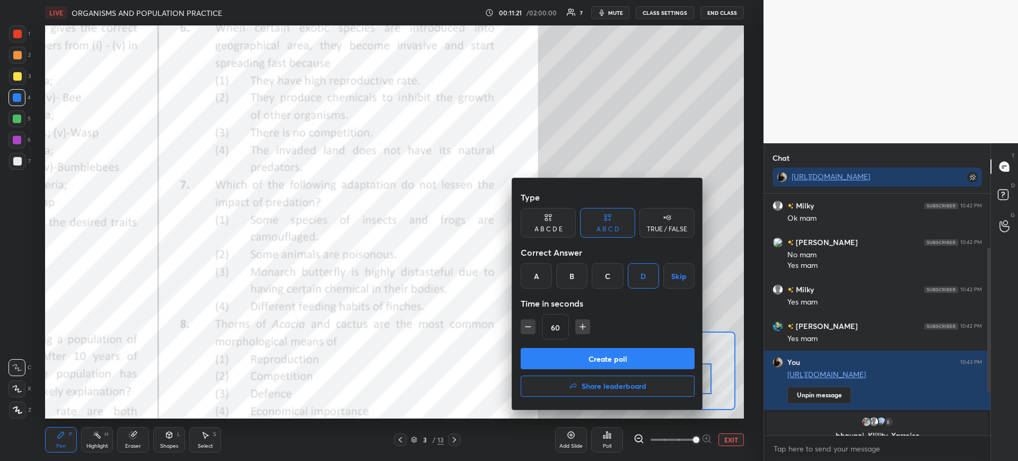
click at [582, 360] on button "Create poll" at bounding box center [608, 358] width 174 height 21
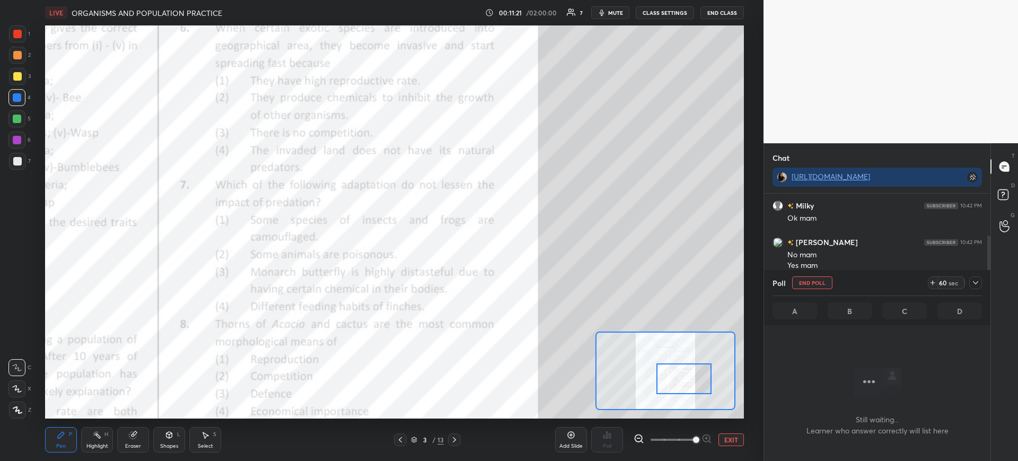
scroll to position [209, 223]
click at [602, 12] on icon "button" at bounding box center [602, 12] width 8 height 8
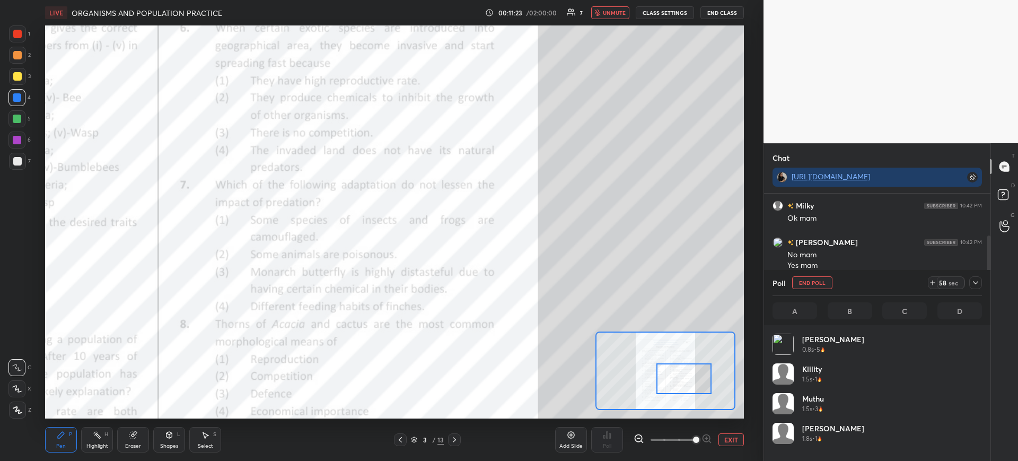
scroll to position [124, 206]
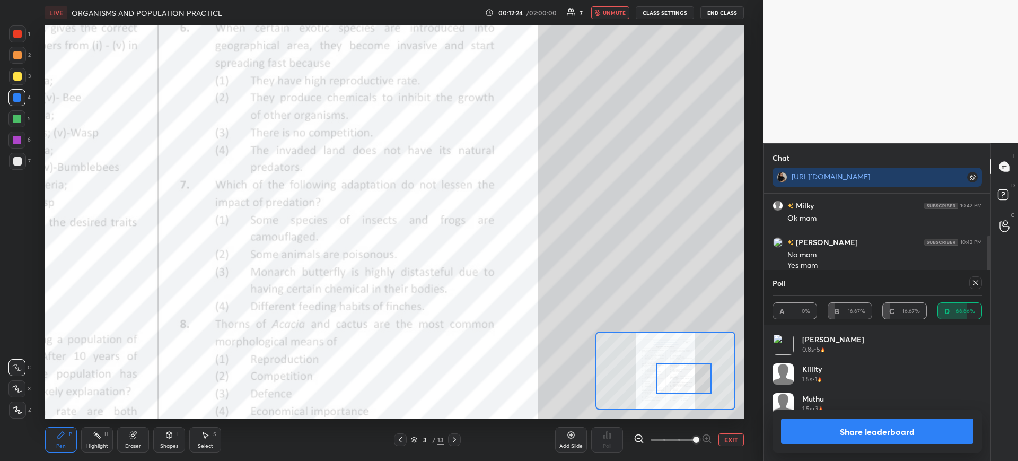
click at [834, 420] on button "Share leaderboard" at bounding box center [877, 430] width 192 height 25
type textarea "x"
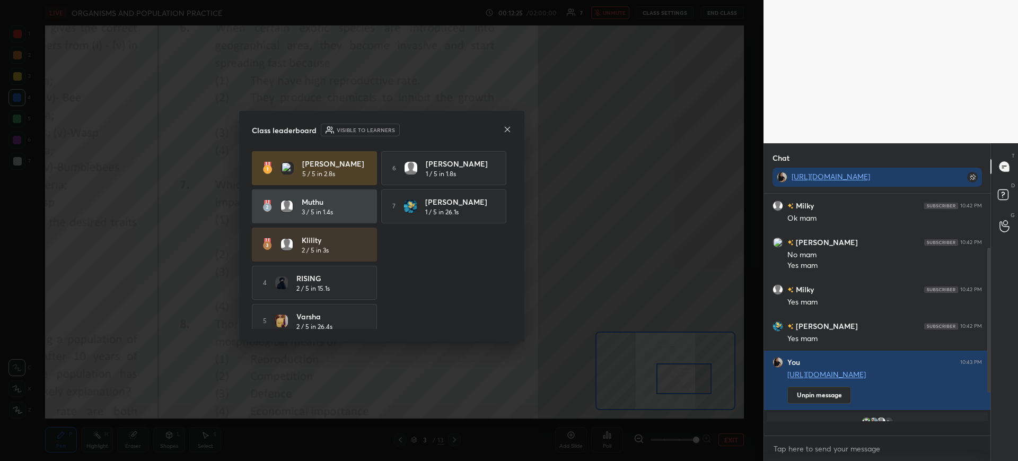
scroll to position [264, 223]
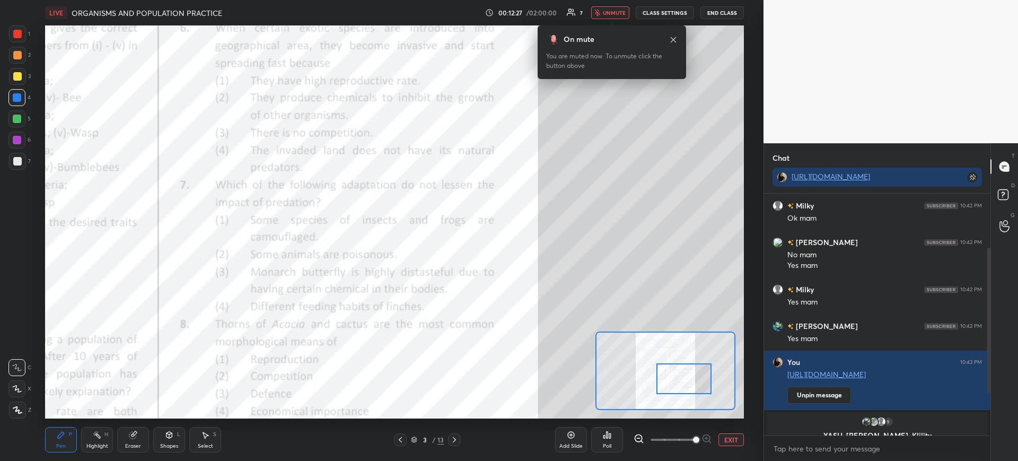
click at [611, 6] on div "LIVE ORGANISMS AND POPULATION PRACTICE 00:12:27 / 02:00:00 7 unmute CLASS SETTI…" at bounding box center [394, 12] width 698 height 25
click at [607, 12] on span "unmute" at bounding box center [614, 12] width 23 height 7
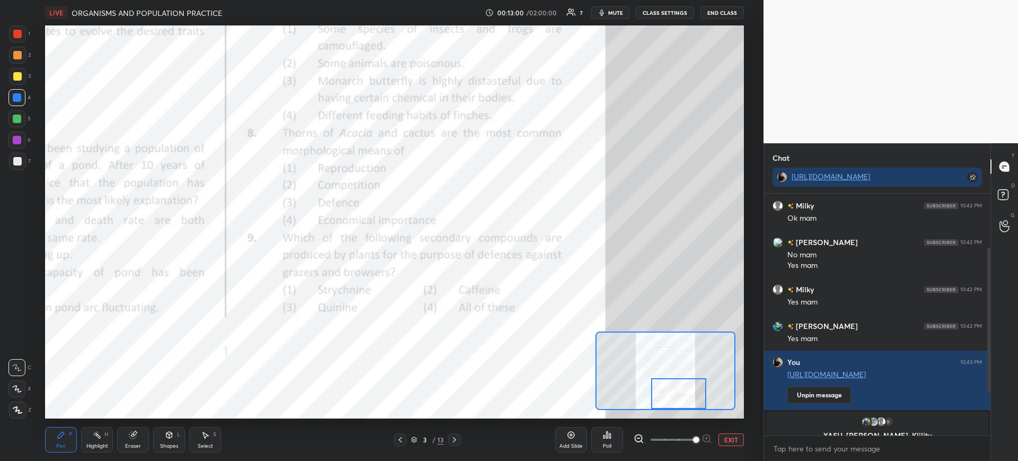
click at [135, 433] on icon at bounding box center [135, 433] width 6 height 5
click at [57, 433] on icon at bounding box center [61, 435] width 8 height 8
click at [603, 438] on icon at bounding box center [607, 435] width 8 height 8
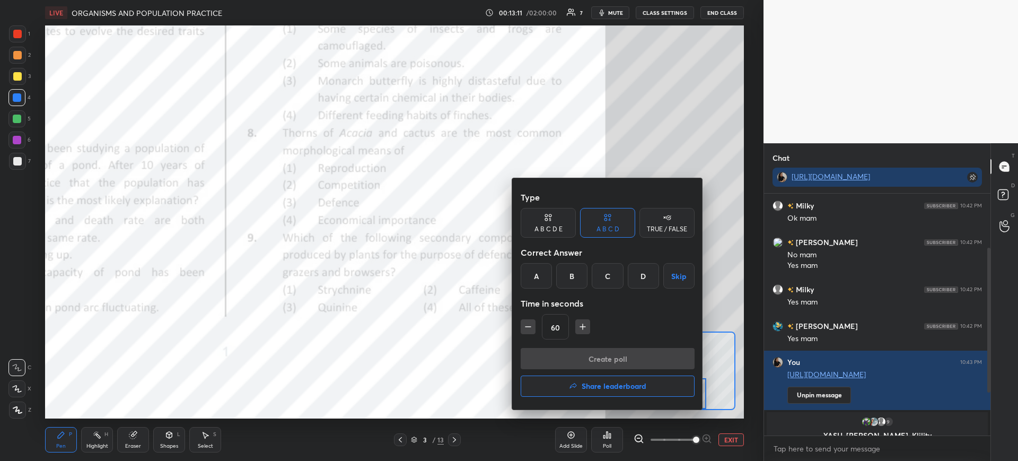
click at [607, 278] on div "C" at bounding box center [607, 275] width 31 height 25
click at [528, 326] on icon "button" at bounding box center [528, 326] width 11 height 11
click at [523, 320] on button "button" at bounding box center [528, 326] width 15 height 15
type input "30"
click at [569, 357] on button "Create poll" at bounding box center [608, 358] width 174 height 21
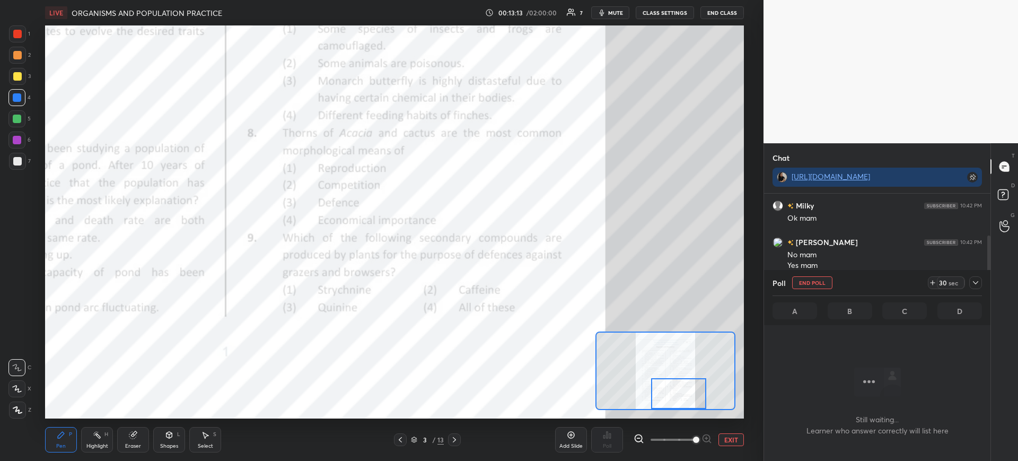
scroll to position [209, 223]
click at [622, 12] on span "mute" at bounding box center [615, 12] width 15 height 7
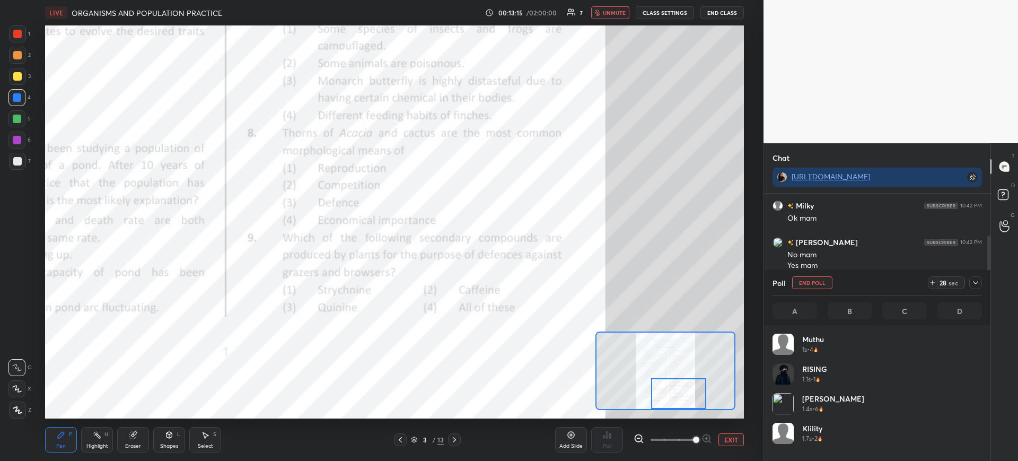
scroll to position [124, 206]
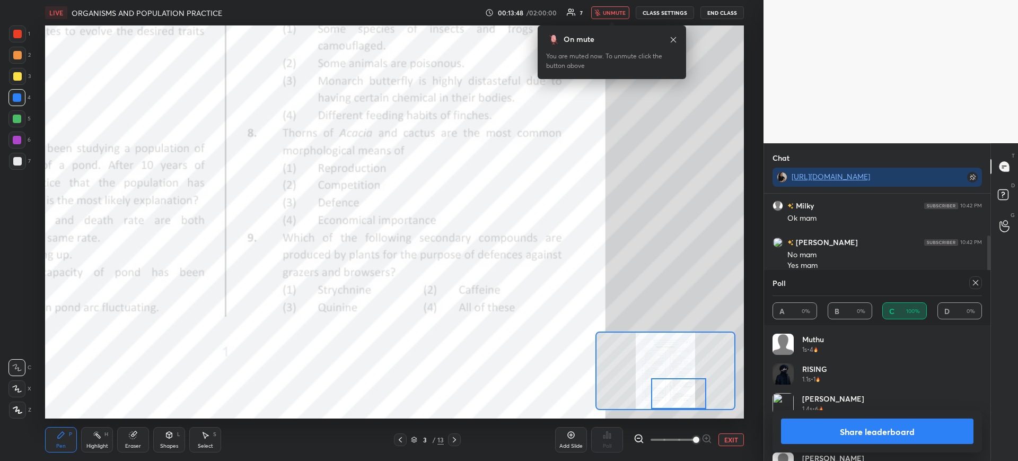
click at [838, 434] on button "Share leaderboard" at bounding box center [877, 430] width 192 height 25
type textarea "x"
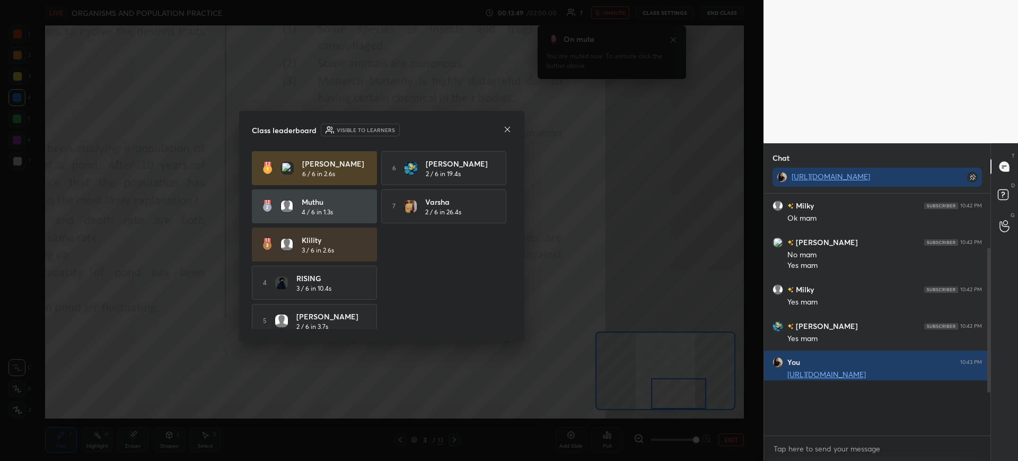
scroll to position [4, 4]
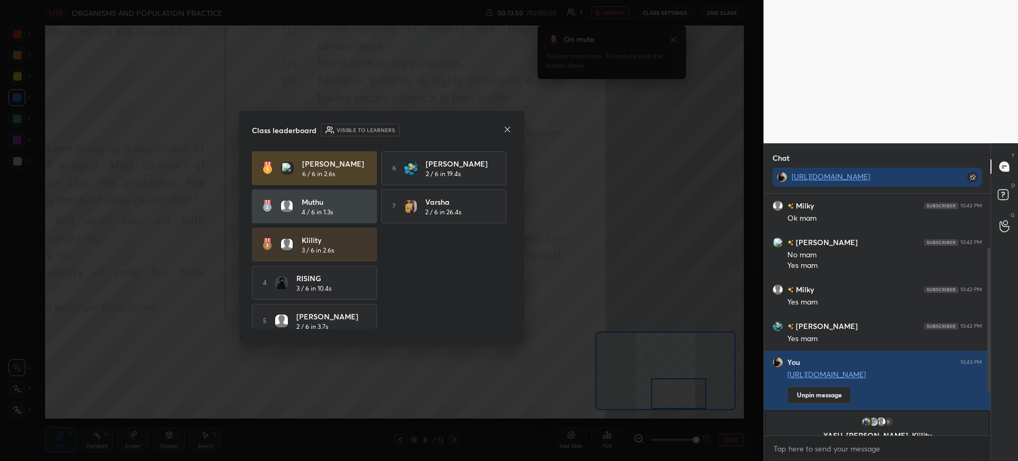
click at [504, 127] on icon at bounding box center [507, 129] width 8 height 8
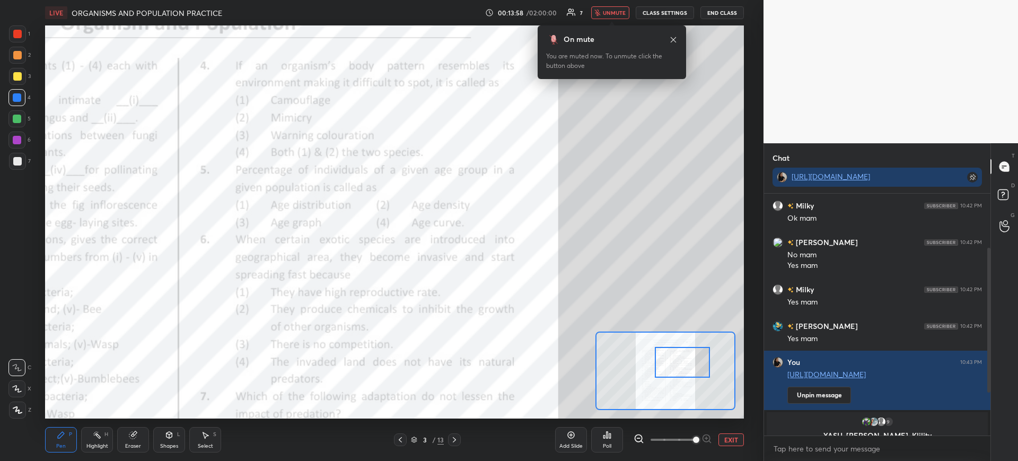
click at [453, 436] on icon at bounding box center [454, 439] width 8 height 8
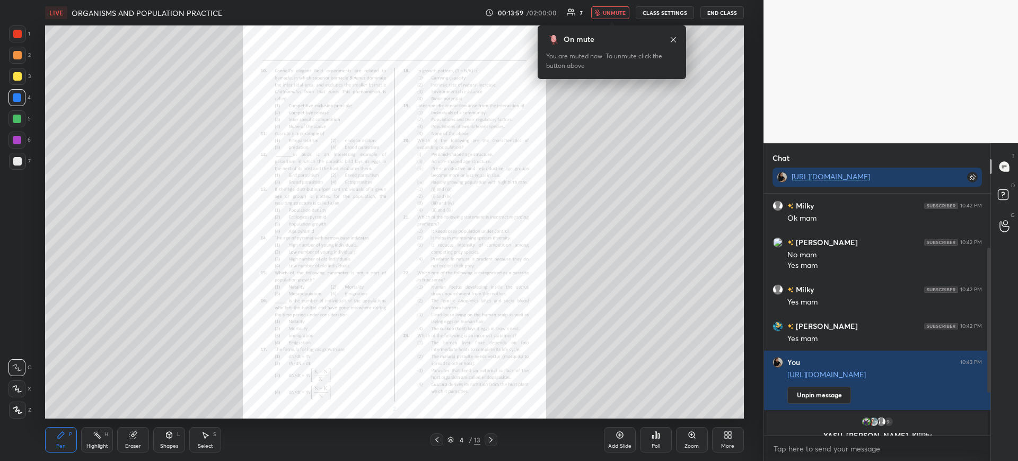
click at [690, 445] on div "Zoom" at bounding box center [692, 445] width 14 height 5
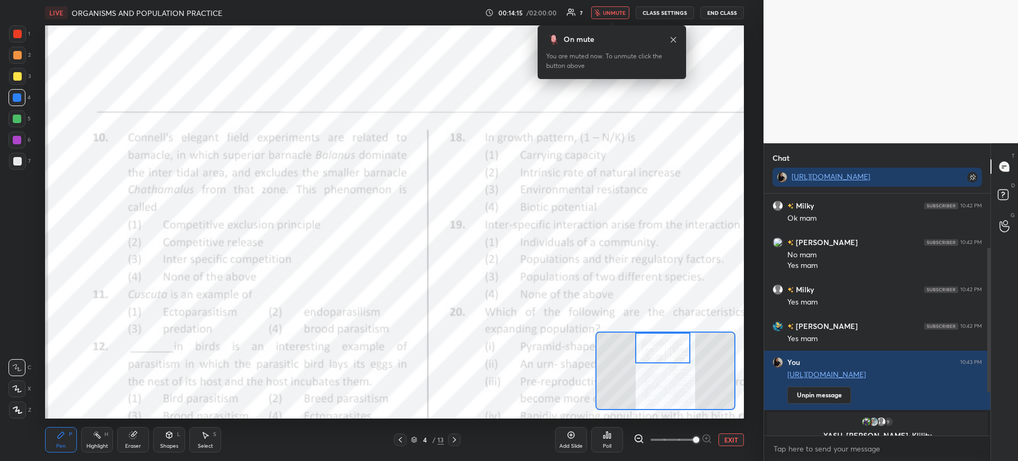
click at [613, 441] on div "Poll" at bounding box center [607, 439] width 32 height 25
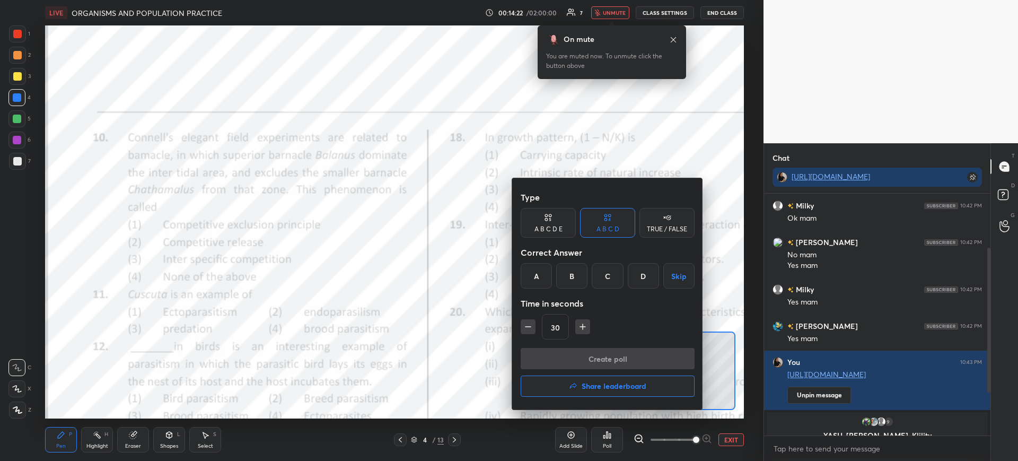
click at [539, 276] on div "A" at bounding box center [536, 275] width 31 height 25
click at [580, 331] on icon "button" at bounding box center [582, 326] width 11 height 11
click at [582, 329] on icon "button" at bounding box center [582, 326] width 11 height 11
click at [584, 328] on icon "button" at bounding box center [582, 326] width 11 height 11
type input "75"
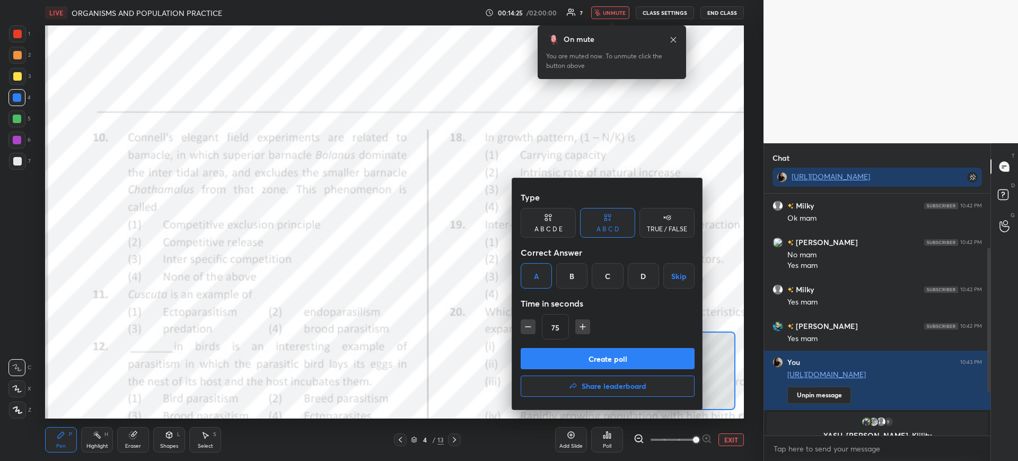
click at [586, 351] on button "Create poll" at bounding box center [608, 358] width 174 height 21
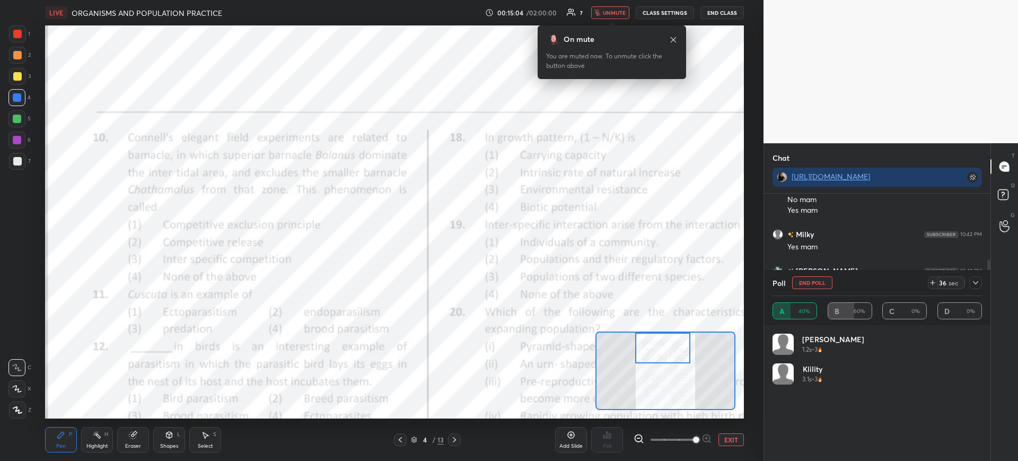
scroll to position [162, 223]
click at [743, 422] on div "Add Slide Poll EXIT" at bounding box center [649, 439] width 189 height 59
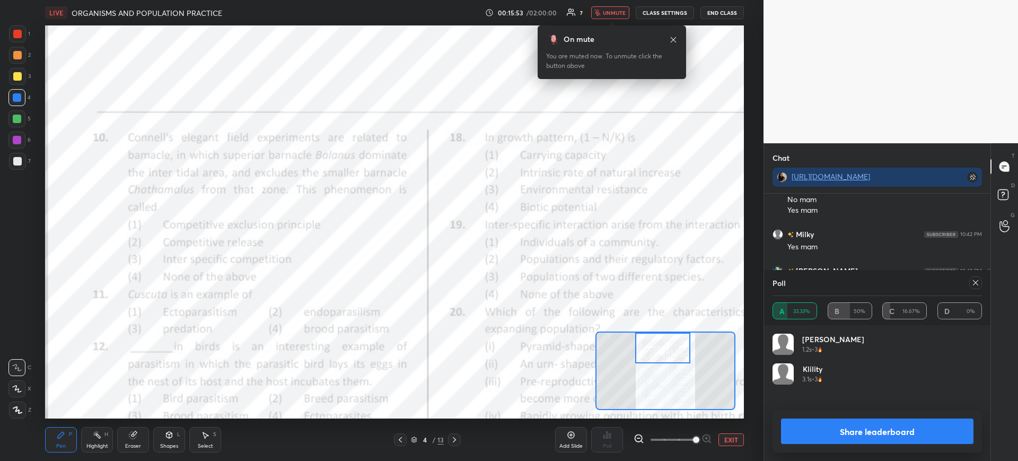
click at [852, 441] on button "Share leaderboard" at bounding box center [877, 430] width 192 height 25
type textarea "x"
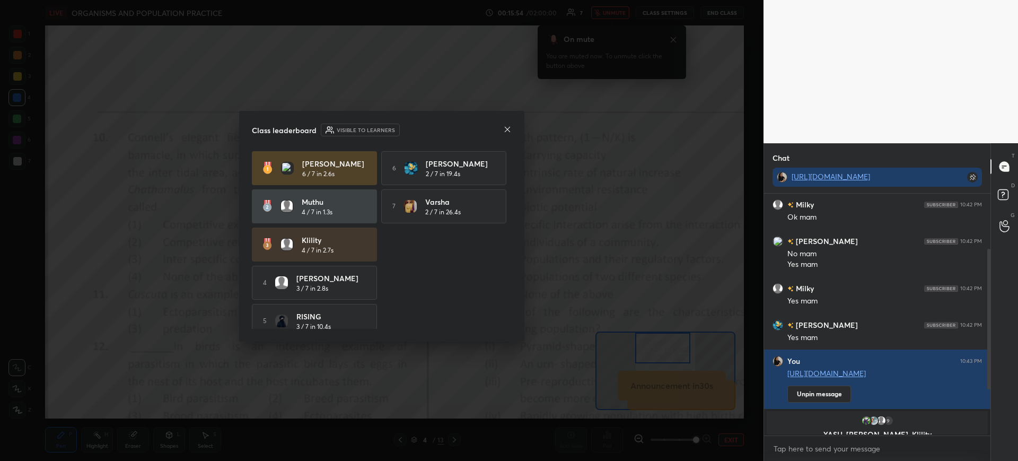
scroll to position [70, 0]
click at [508, 135] on div at bounding box center [507, 130] width 8 height 11
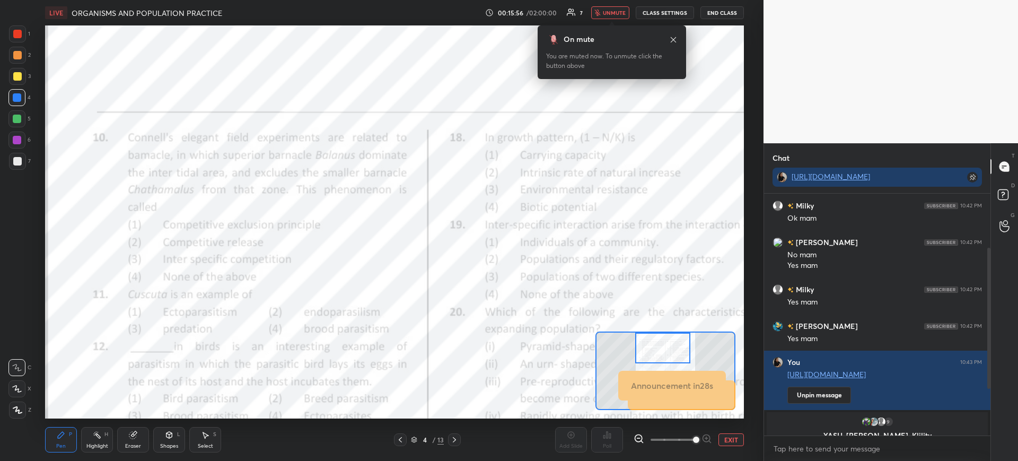
click at [606, 13] on span "unmute" at bounding box center [614, 12] width 23 height 7
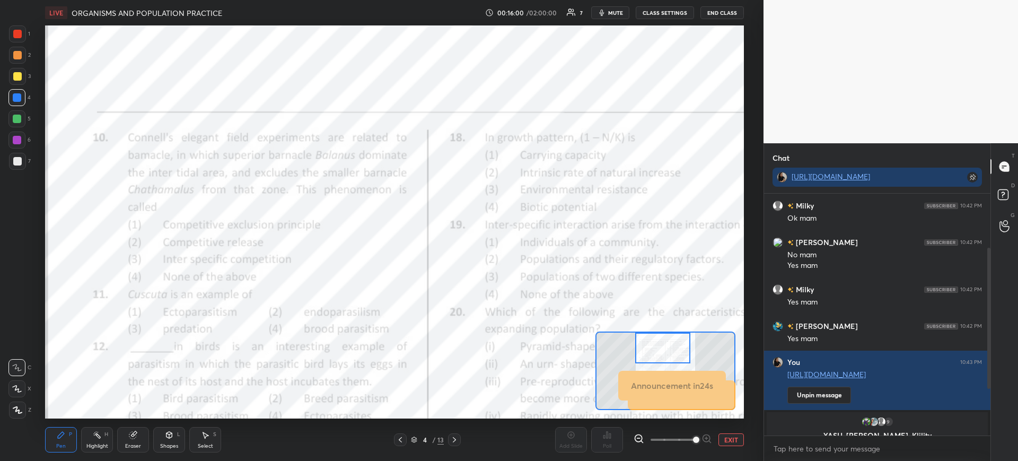
click at [21, 34] on div at bounding box center [17, 34] width 8 height 8
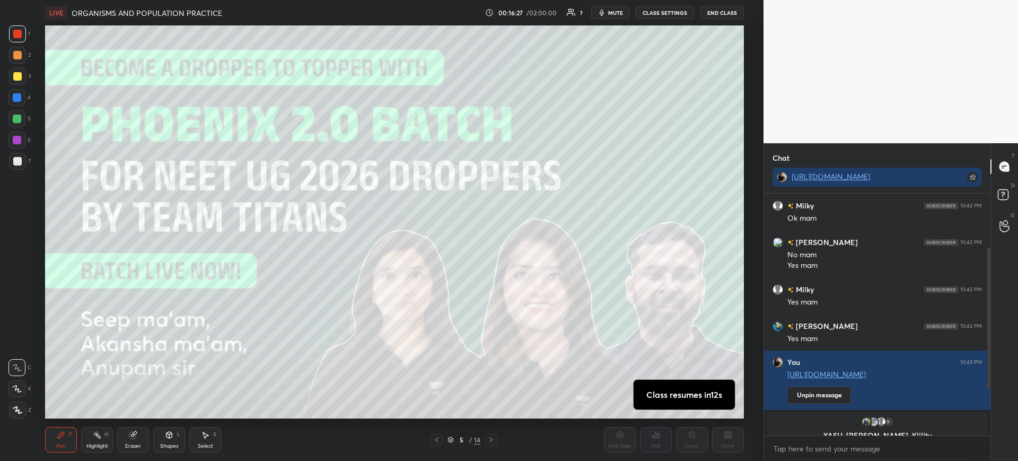
click at [23, 162] on div at bounding box center [17, 161] width 17 height 17
click at [64, 20] on div "LIVE ORGANISMS AND POPULATION PRACTICE" at bounding box center [262, 12] width 435 height 25
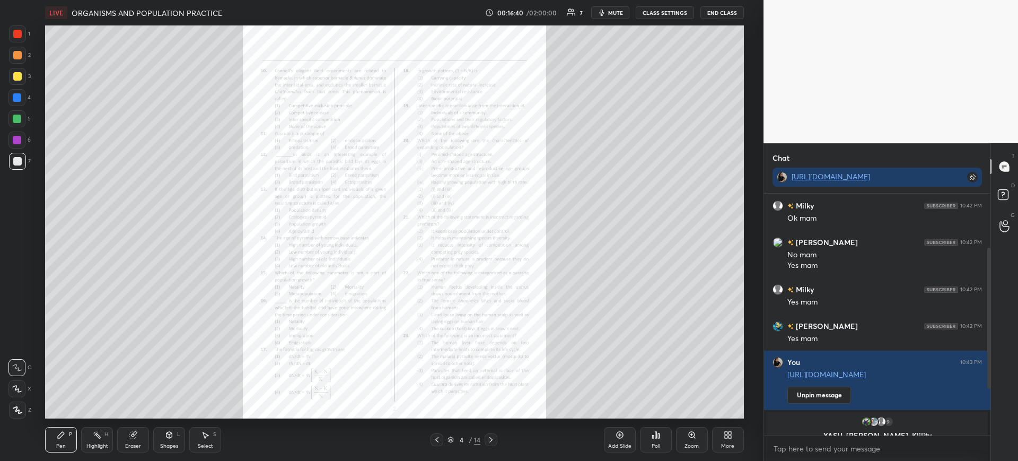
click at [689, 435] on icon at bounding box center [692, 435] width 6 height 6
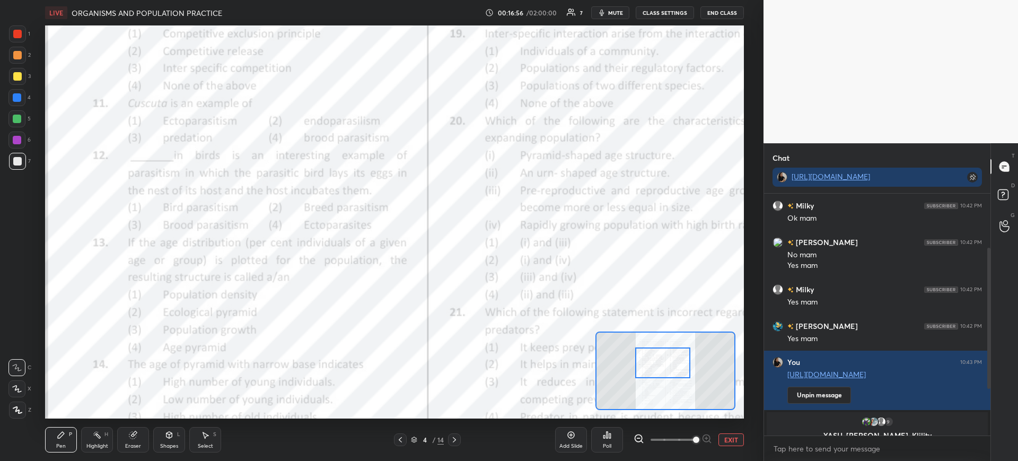
click at [610, 444] on div "Poll" at bounding box center [607, 445] width 8 height 5
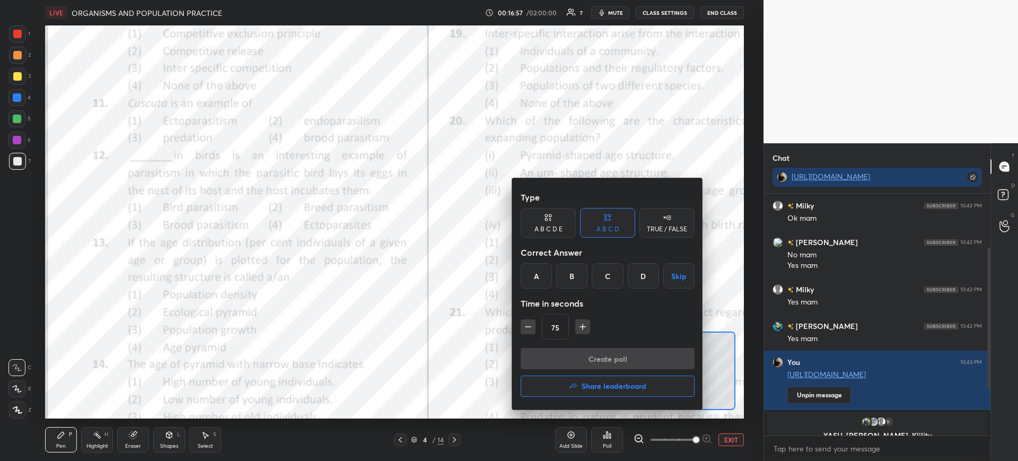
click at [537, 268] on div "A" at bounding box center [536, 275] width 31 height 25
click at [521, 331] on button "button" at bounding box center [528, 326] width 15 height 15
type input "45"
click at [554, 359] on button "Create poll" at bounding box center [608, 358] width 174 height 21
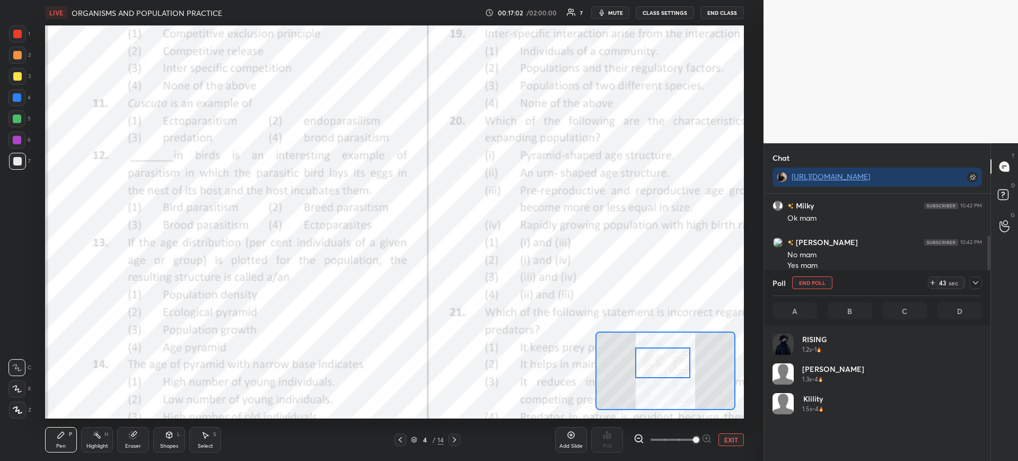
scroll to position [124, 206]
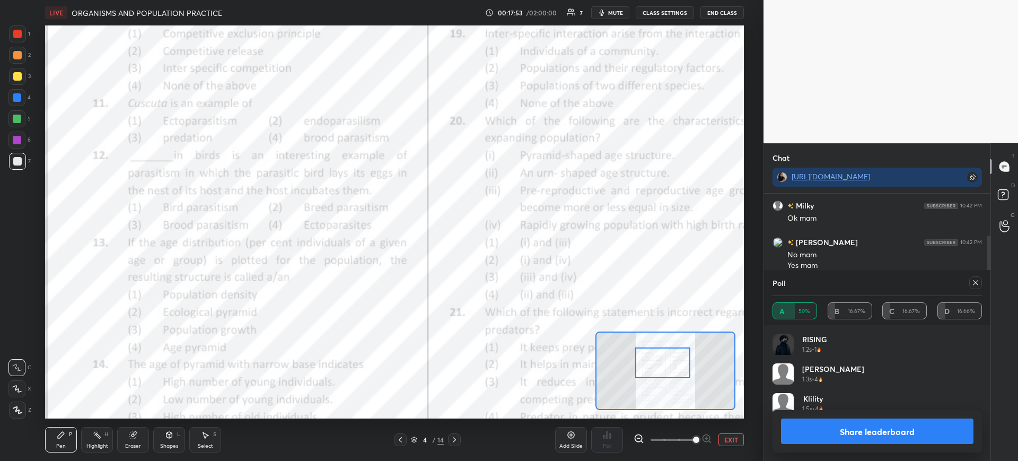
click at [852, 435] on button "Share leaderboard" at bounding box center [877, 430] width 192 height 25
type textarea "x"
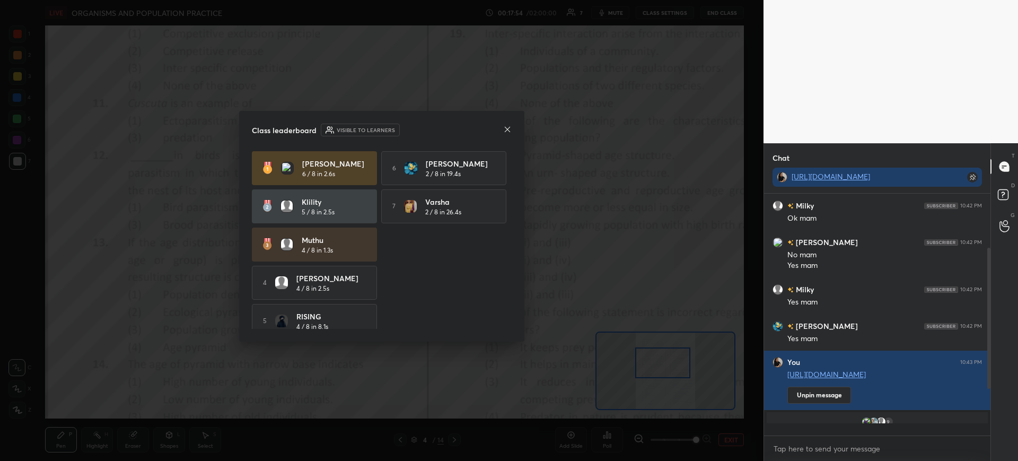
scroll to position [264, 223]
click at [512, 129] on div "Class leaderboard Visible to learners [PERSON_NAME] 6 / 8 in 2.6s 6 [PERSON_NAM…" at bounding box center [381, 226] width 285 height 231
click at [510, 128] on icon at bounding box center [507, 129] width 8 height 8
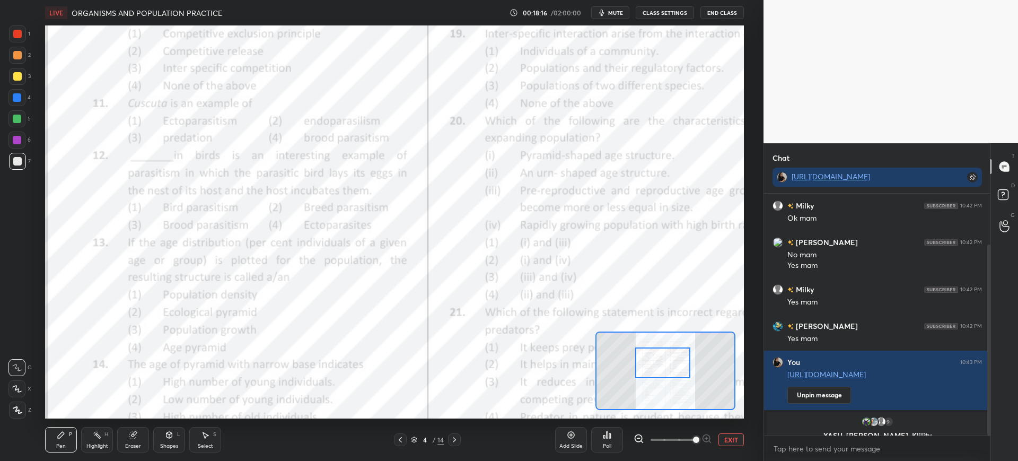
scroll to position [52632, 52303]
click at [16, 34] on div at bounding box center [17, 34] width 8 height 8
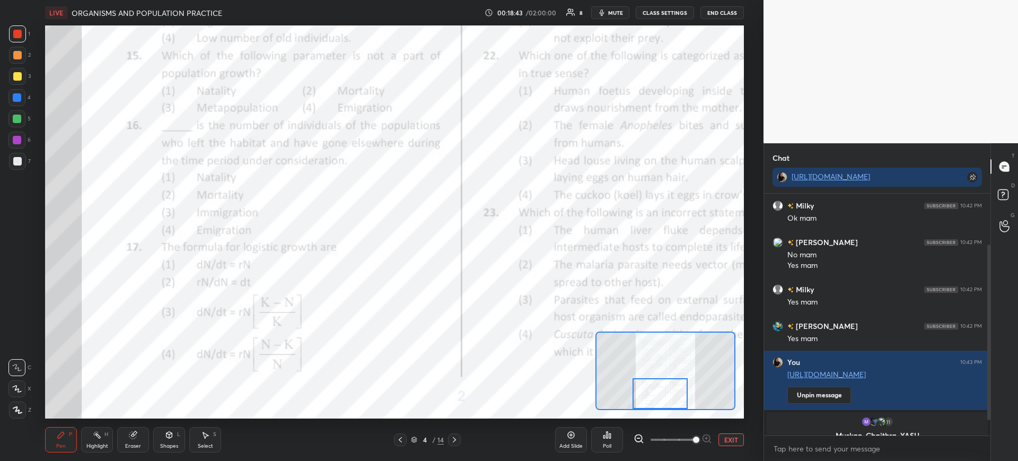
click at [609, 439] on icon at bounding box center [607, 435] width 8 height 8
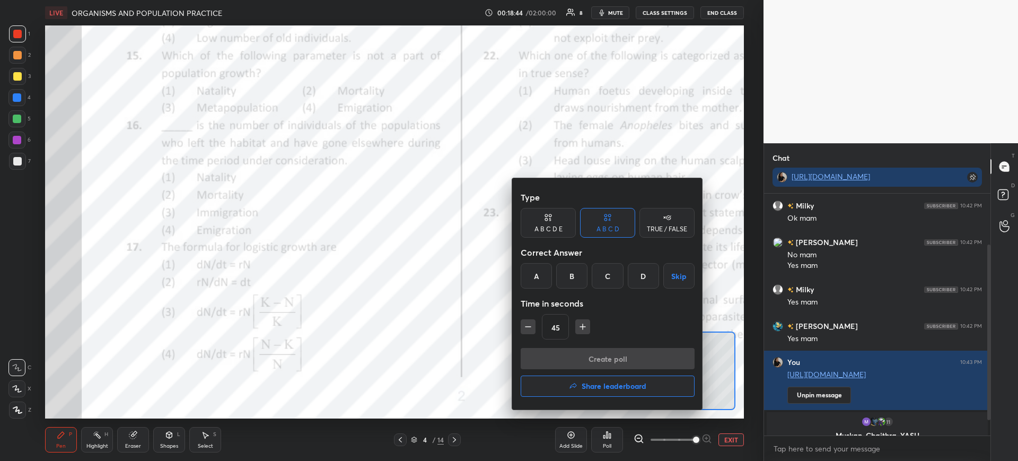
click at [597, 278] on div "C" at bounding box center [607, 275] width 31 height 25
click at [577, 328] on icon "button" at bounding box center [582, 326] width 11 height 11
type input "60"
click at [594, 357] on button "Create poll" at bounding box center [608, 358] width 174 height 21
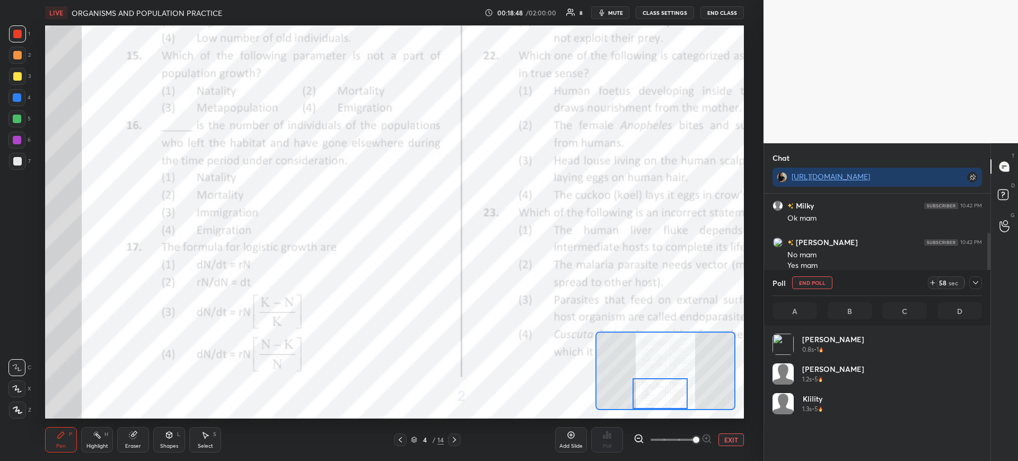
scroll to position [124, 206]
click at [15, 100] on div at bounding box center [17, 97] width 8 height 8
click at [16, 144] on div at bounding box center [16, 140] width 17 height 17
click at [15, 100] on div at bounding box center [17, 97] width 8 height 8
click at [23, 138] on div at bounding box center [16, 140] width 17 height 17
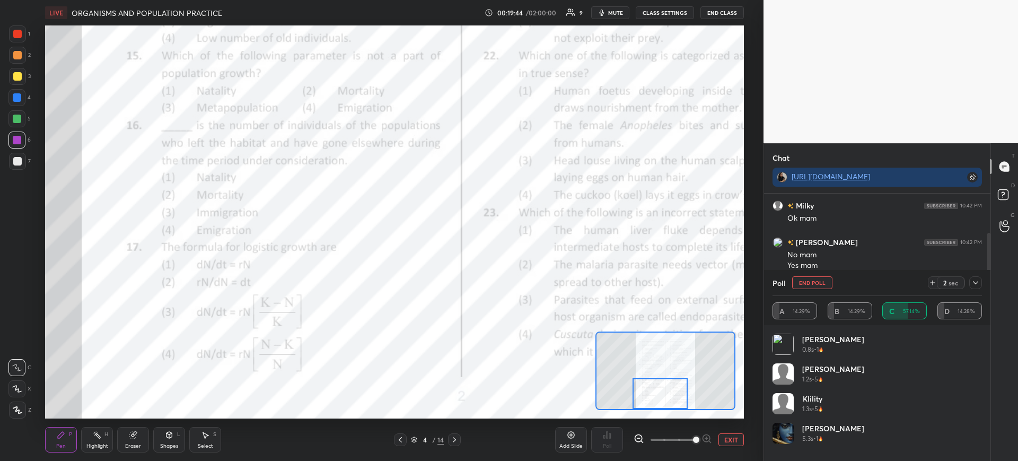
click at [23, 121] on div at bounding box center [16, 118] width 17 height 17
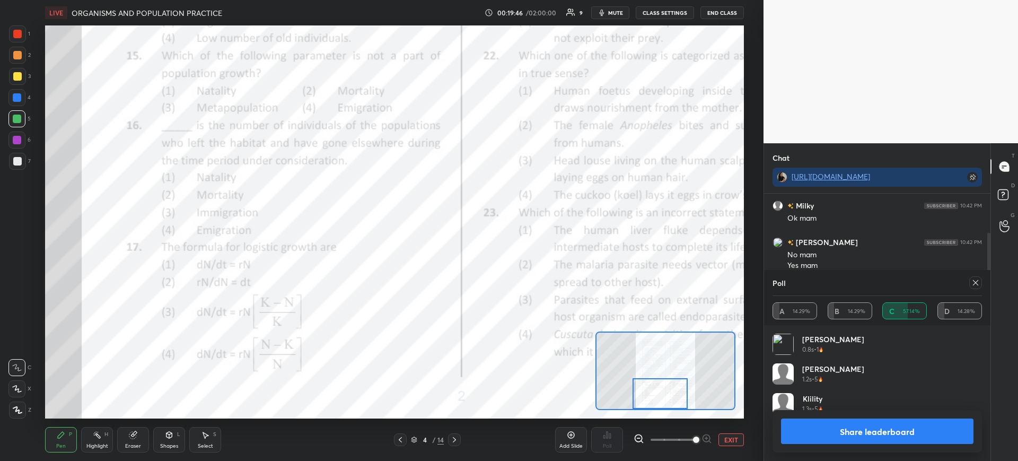
click at [892, 430] on button "Share leaderboard" at bounding box center [877, 430] width 192 height 25
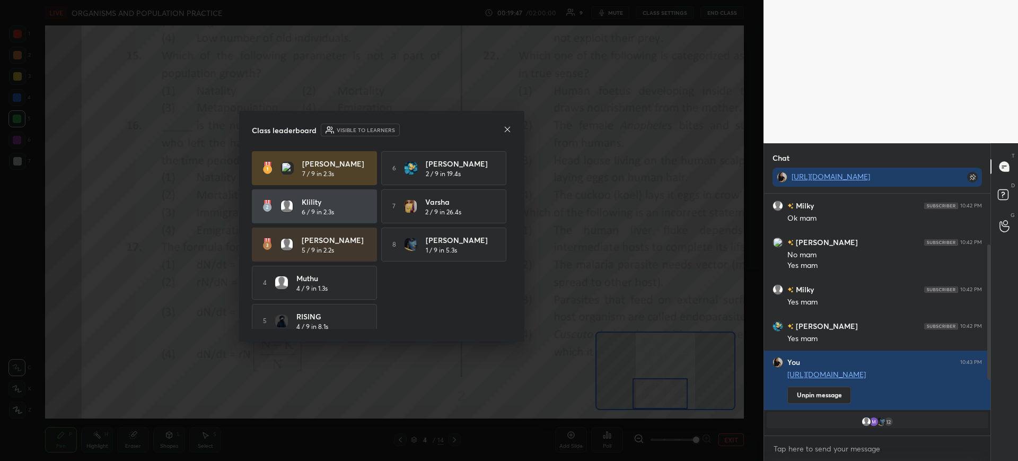
scroll to position [0, 0]
click at [507, 132] on icon at bounding box center [507, 129] width 8 height 8
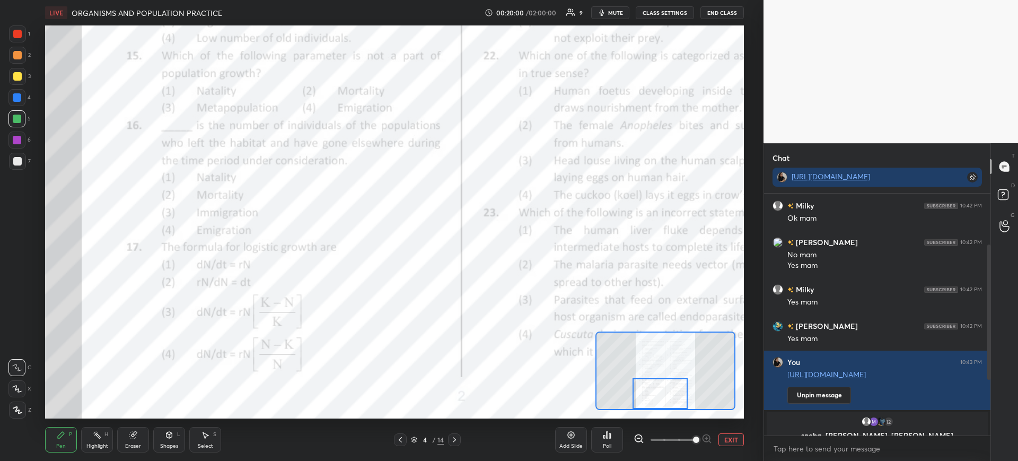
click at [988, 409] on div at bounding box center [987, 315] width 6 height 242
click at [989, 415] on div at bounding box center [987, 315] width 6 height 242
click at [725, 13] on button "End Class" at bounding box center [721, 12] width 43 height 13
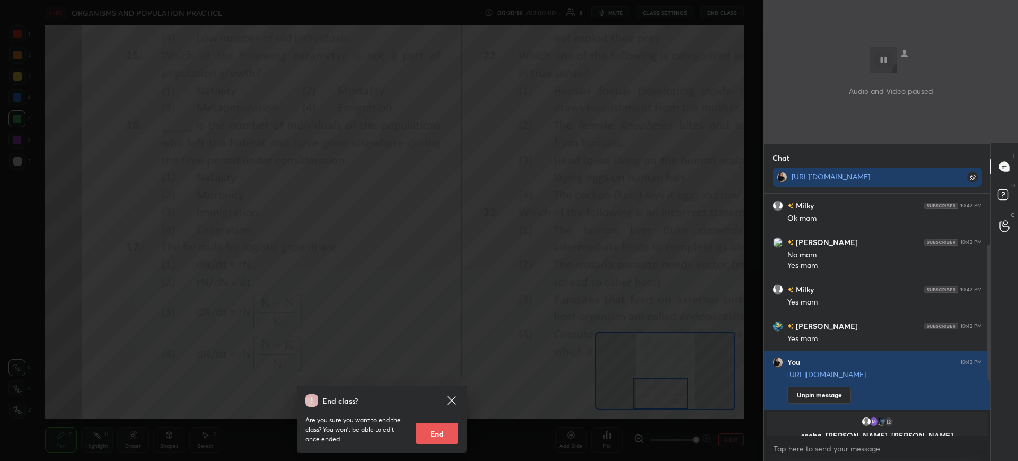
click at [436, 431] on button "End" at bounding box center [437, 433] width 42 height 21
type textarea "x"
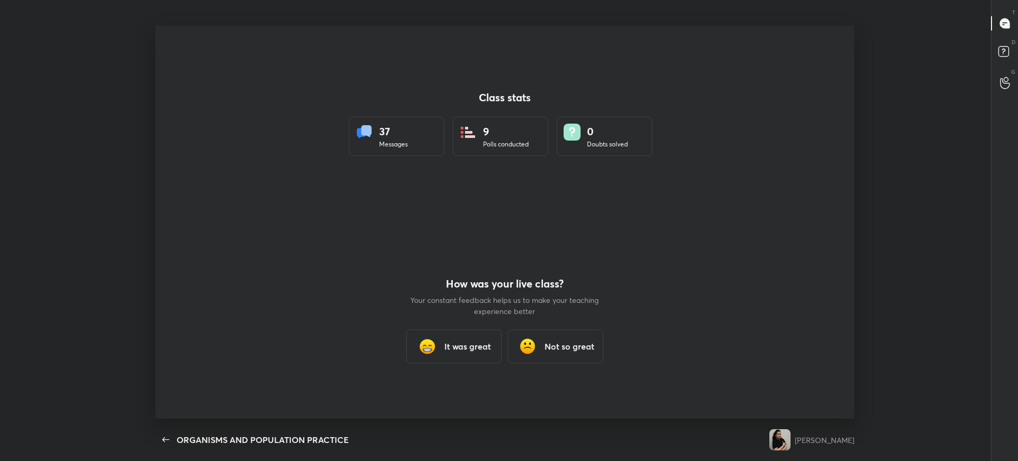
scroll to position [52632, 52015]
